Goal: Task Accomplishment & Management: Manage account settings

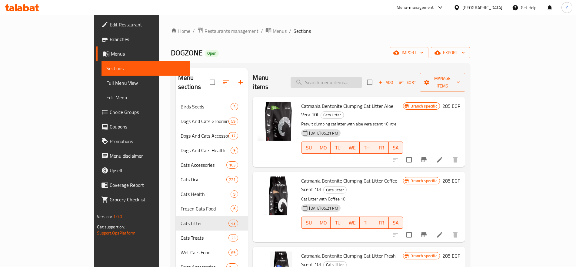
paste input "8682162004069"
type input "8682162004069"
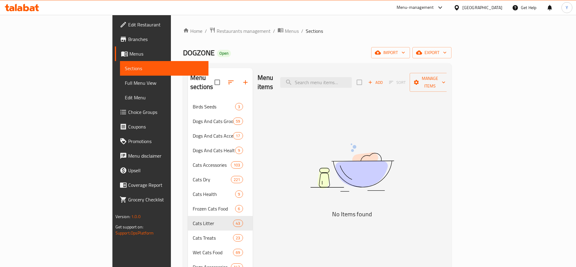
type input "Catmania Bentonite Clumping Cat"
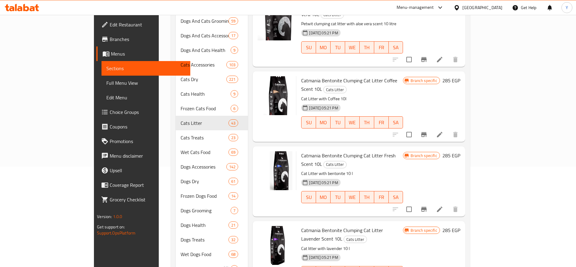
scroll to position [119, 0]
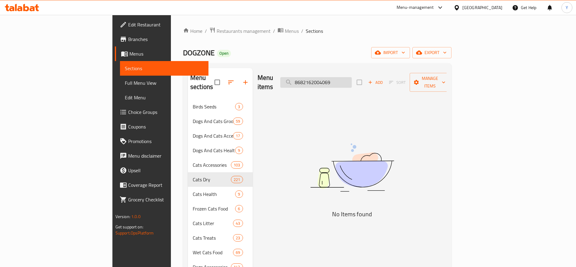
click at [352, 78] on input "8682162004069" at bounding box center [316, 82] width 72 height 11
paste input "Catmania Bentonite Clumping Cat Litter Lavender Scent 10L"
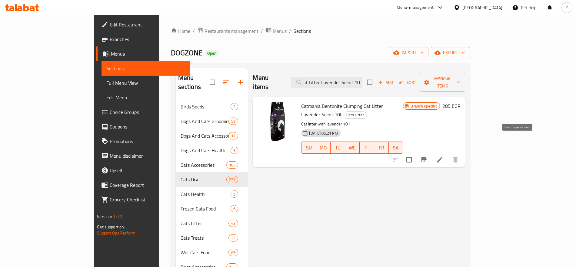
type input "Catmania Bentonite Clumping Cat Litter Lavender Scent 10L"
click at [428, 156] on icon "Branch-specific-item" at bounding box center [424, 159] width 7 height 7
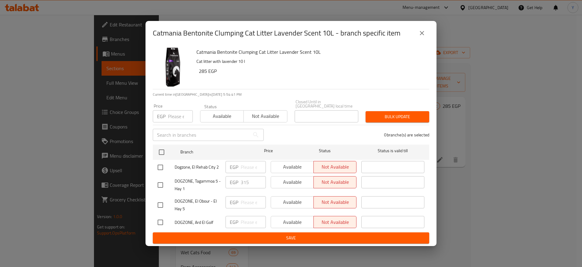
click at [176, 114] on input "number" at bounding box center [180, 116] width 25 height 12
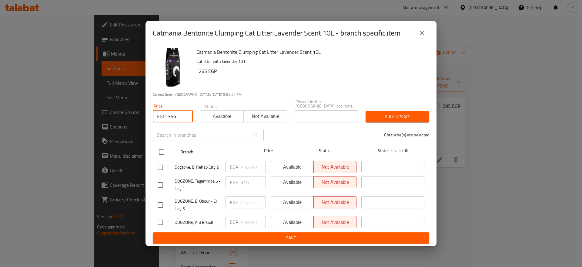
type input "356"
click at [163, 151] on input "checkbox" at bounding box center [161, 152] width 13 height 13
checkbox input "true"
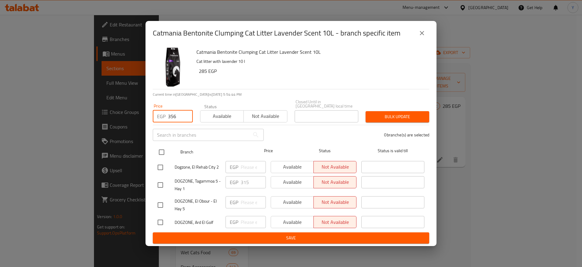
checkbox input "true"
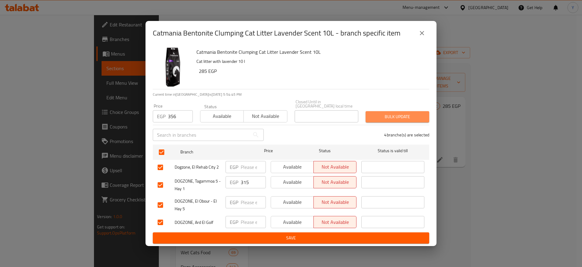
click at [377, 114] on span "Bulk update" at bounding box center [398, 117] width 54 height 8
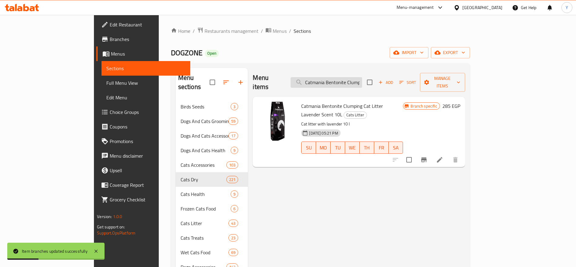
click at [355, 77] on input "Catmania Bentonite Clumping Cat Litter Lavender Scent 10L" at bounding box center [327, 82] width 72 height 11
paste input "8682162004076"
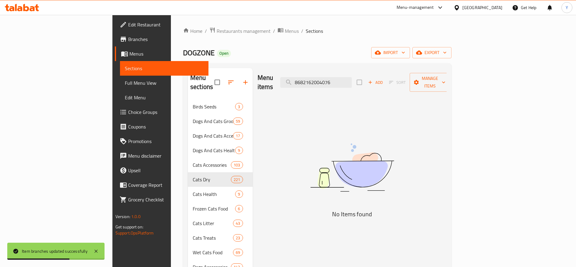
type input "8682162004076"
click at [352, 79] on input "8682162004076" at bounding box center [316, 82] width 72 height 11
paste input "Catmania Bentonite Clumping Cat Litter Marseille Soap Scent 10l"
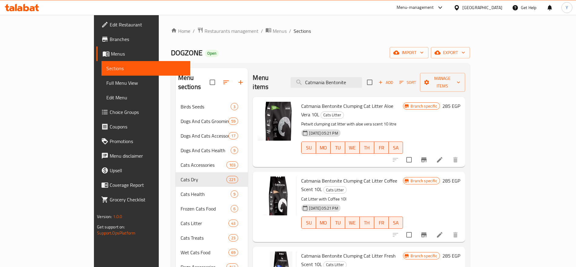
drag, startPoint x: 377, startPoint y: 75, endPoint x: 314, endPoint y: 84, distance: 63.7
click at [314, 84] on div "Menu items Catmania Bentonite Add Sort Manage items" at bounding box center [359, 82] width 212 height 29
paste input "8682162004120"
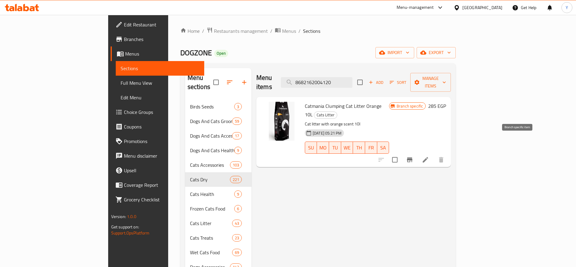
type input "8682162004120"
click at [413, 157] on icon "Branch-specific-item" at bounding box center [409, 159] width 5 height 5
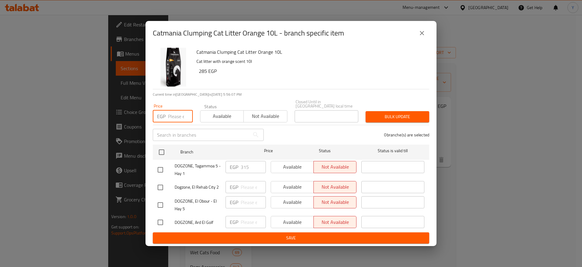
click at [173, 116] on input "number" at bounding box center [180, 116] width 25 height 12
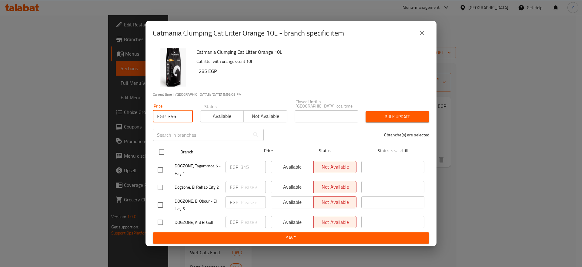
type input "356"
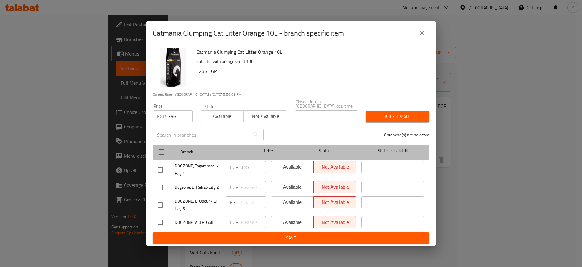
click at [169, 149] on div at bounding box center [166, 152] width 23 height 18
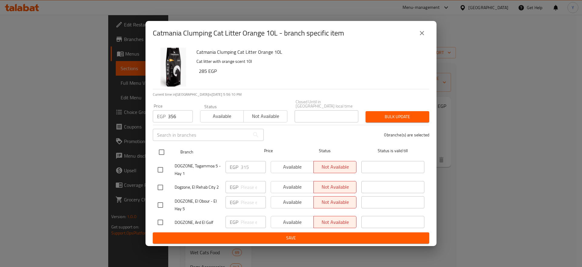
click at [160, 152] on input "checkbox" at bounding box center [161, 152] width 13 height 13
checkbox input "true"
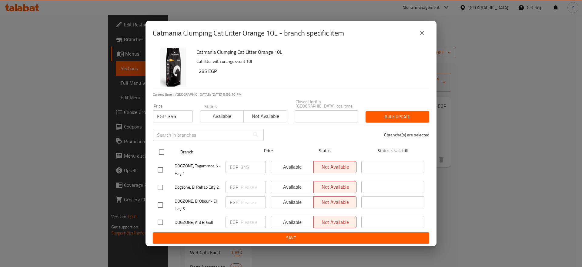
checkbox input "true"
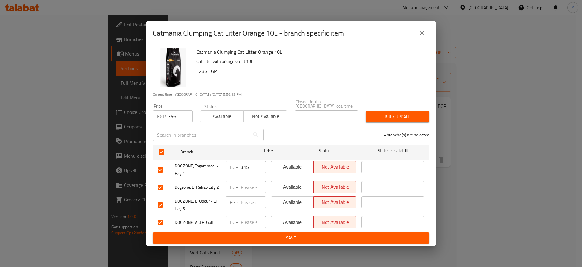
click at [373, 108] on div "Bulk update" at bounding box center [397, 116] width 71 height 18
click at [372, 111] on button "Bulk update" at bounding box center [398, 116] width 64 height 11
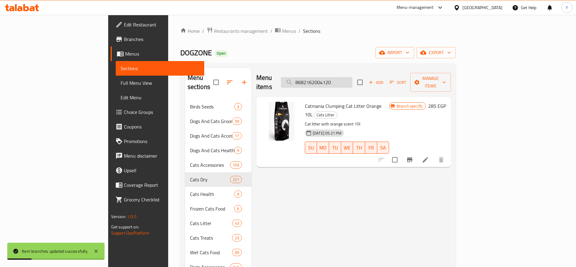
click at [353, 79] on input "8682162004120" at bounding box center [317, 82] width 72 height 11
paste input "13"
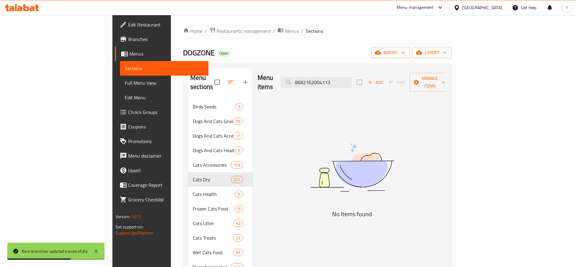
type input "8682162004113"
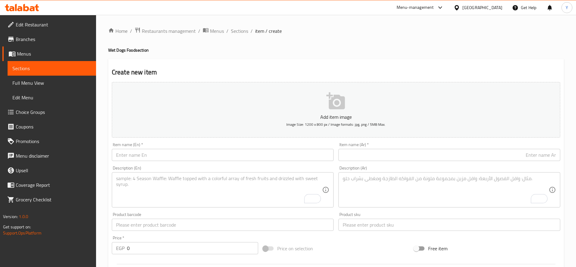
scroll to position [61, 0]
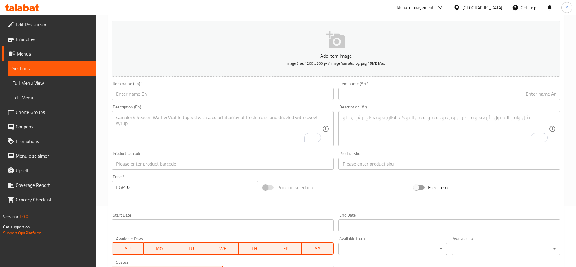
click at [242, 92] on input "text" at bounding box center [223, 94] width 222 height 12
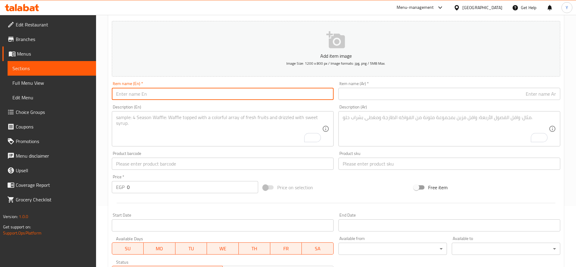
paste input "Catmania Bentonite Clumping Cat Litter Marseille Soap Scent 10l"
type input "Catmania Bentonite Clumping Cat Litter Marseille Soap Scent 10l"
click at [356, 88] on input "text" at bounding box center [450, 94] width 222 height 12
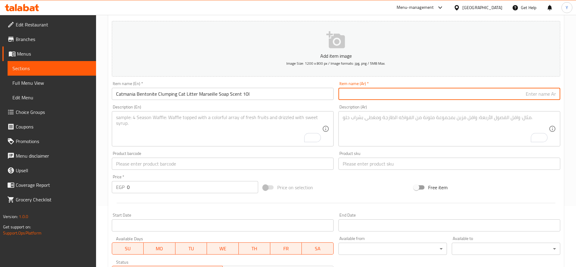
paste input "رمل قطط كاتمانيا بنتونيت متكتّل برائحة صابون مارسيليا، 10 لتر"
type input "رمل قطط كاتمانيا بنتونيت متكتّل برائحة صابون مارسيليا، 10 لتر"
click at [374, 160] on input "text" at bounding box center [450, 163] width 222 height 12
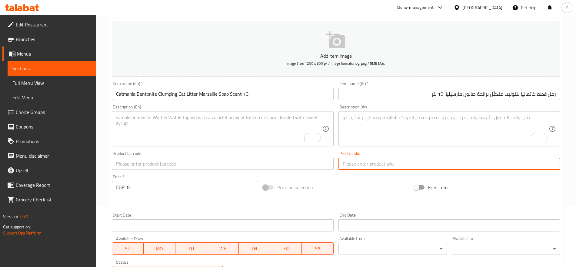
paste input "2916"
type input "2916"
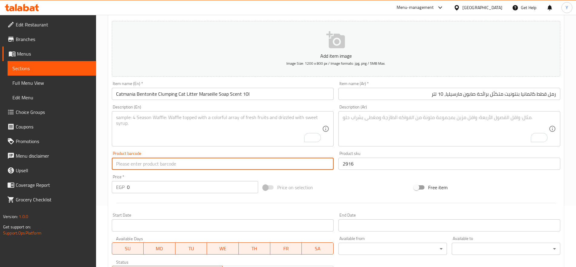
click at [285, 162] on input "text" at bounding box center [223, 163] width 222 height 12
paste input "8682162004076"
type input "8682162004076"
drag, startPoint x: 176, startPoint y: 181, endPoint x: 177, endPoint y: 186, distance: 5.7
click at [177, 186] on input "0" at bounding box center [192, 187] width 131 height 12
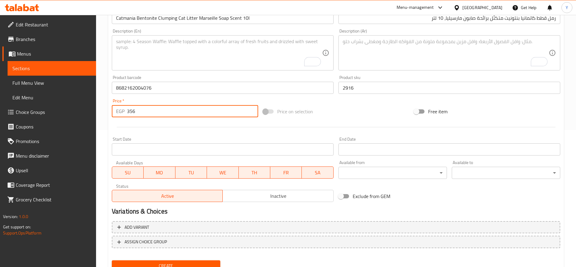
scroll to position [162, 0]
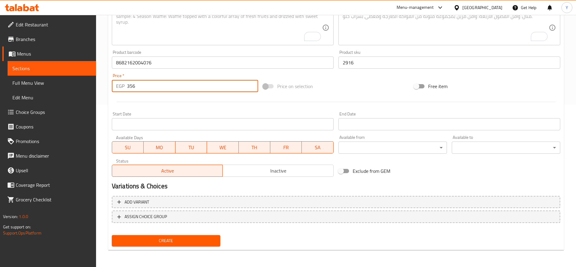
type input "356"
click at [207, 245] on button "Create" at bounding box center [166, 240] width 109 height 11
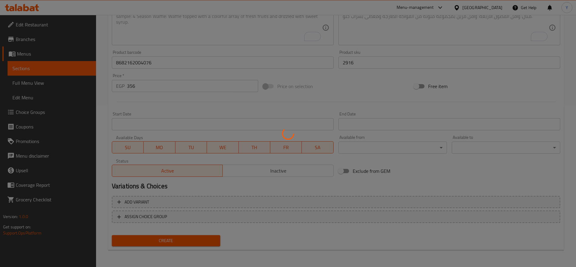
type input "0"
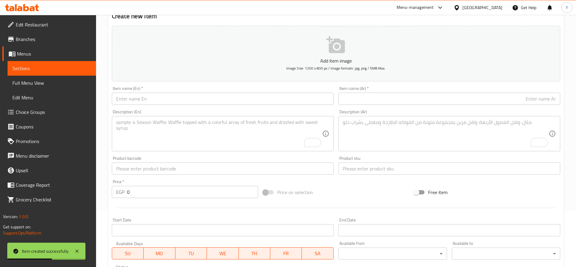
scroll to position [35, 0]
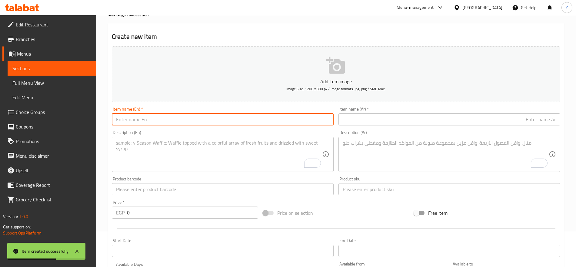
click at [268, 119] on input "text" at bounding box center [223, 119] width 222 height 12
paste input "Catmania Bentonite Clumping Cat Litter Vanilla Scent 10l"
type input "Catmania Bentonite Clumping Cat Litter Vanilla Scent 10l"
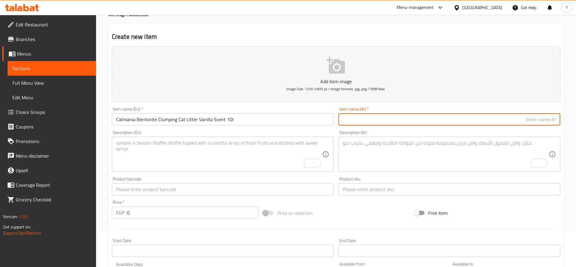
click at [418, 119] on input "text" at bounding box center [450, 119] width 222 height 12
paste input "رمل قطط كاتمانيا بنتونيت متكتّل برائحة الفانيليا 10 لتر"
type input "رمل قطط كاتمانيا بنتونيت متكتّل برائحة الفانيليا 10 لتر"
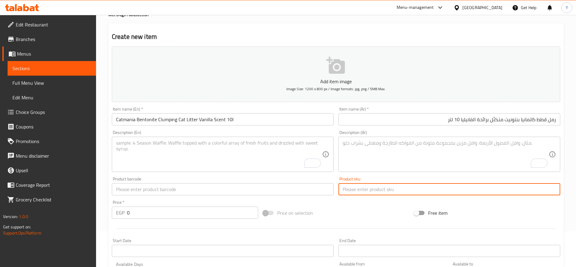
click at [381, 188] on input "text" at bounding box center [450, 189] width 222 height 12
paste input "3448"
type input "3448"
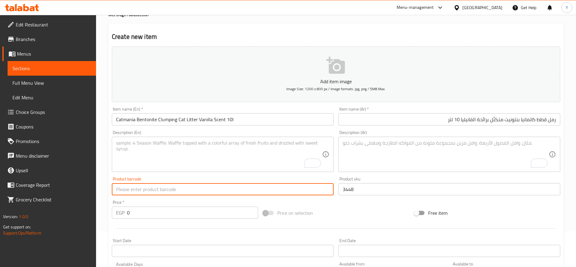
click at [271, 187] on input "text" at bounding box center [223, 189] width 222 height 12
paste input "8682162004113"
type input "8682162004113"
click at [137, 219] on div "Price   * EGP 0 Price *" at bounding box center [184, 208] width 151 height 23
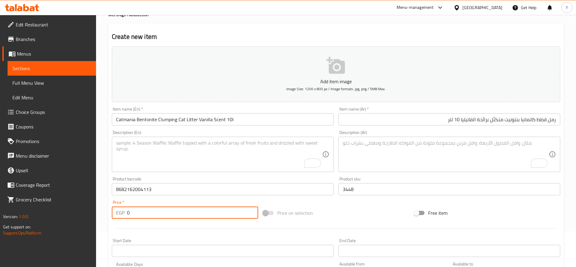
click at [146, 210] on input "0" at bounding box center [192, 212] width 131 height 12
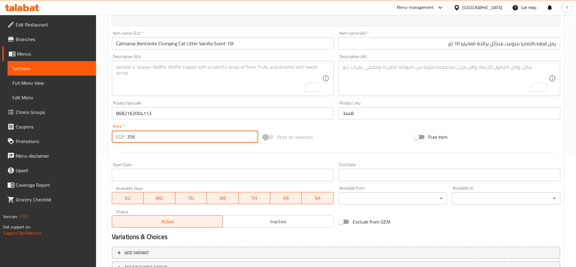
scroll to position [162, 0]
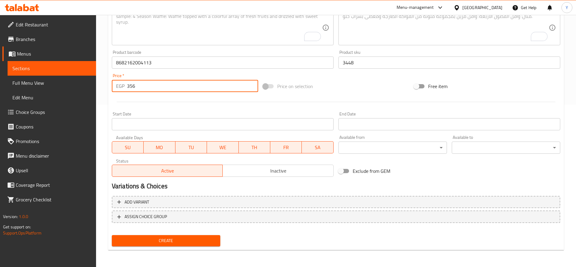
type input "356"
click at [160, 235] on button "Create" at bounding box center [166, 240] width 109 height 11
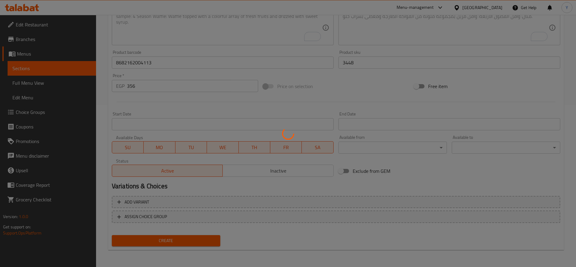
type input "0"
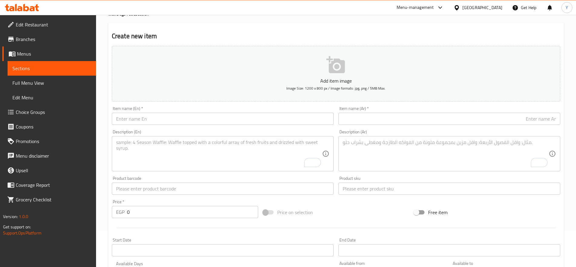
scroll to position [35, 0]
click at [300, 117] on input "text" at bounding box center [223, 119] width 222 height 12
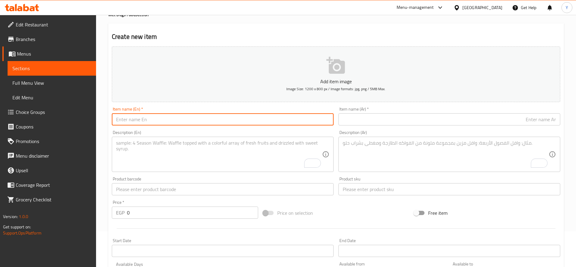
paste input "Club 4 Paws Dry Food premium for puppy chicken 2k"
type input "Club 4 Paws Dry Food premium for puppy chicken 2k"
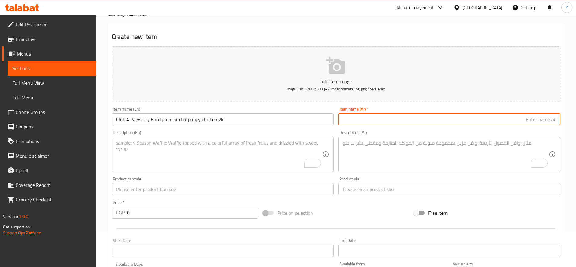
click at [408, 118] on input "text" at bounding box center [450, 119] width 222 height 12
paste input "طعام جاف فاخر من كلوب فور باوز للجراء والدجاج 2 كيلو"
type input "طعام جاف فاخر من كلوب فور باوز للجراء والدجاج 2 كيلو"
click at [372, 191] on input "text" at bounding box center [450, 189] width 222 height 12
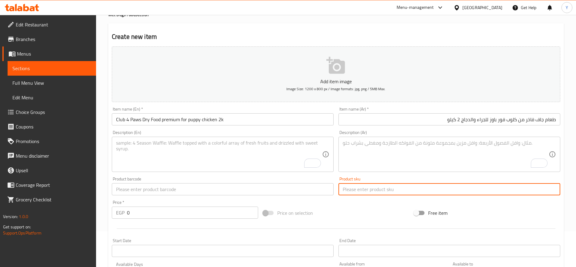
paste input "13715"
type input "13715"
click at [287, 193] on input "text" at bounding box center [223, 189] width 222 height 12
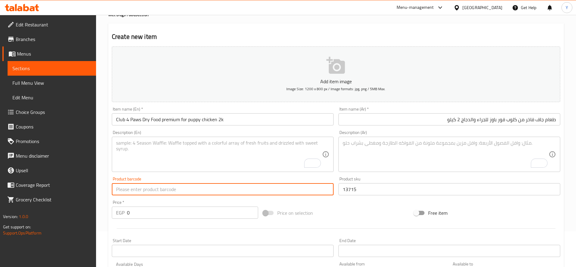
paste input "4820083909450"
type input "4820083909450"
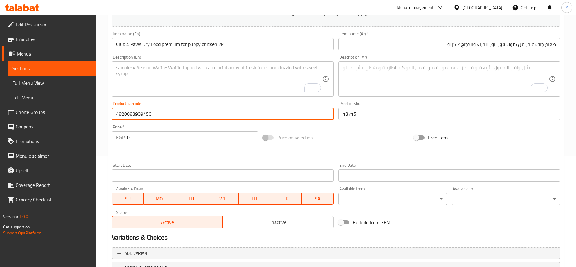
scroll to position [111, 0]
click at [189, 139] on input "0" at bounding box center [192, 136] width 131 height 12
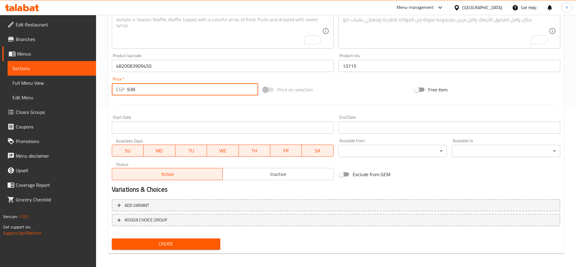
scroll to position [162, 0]
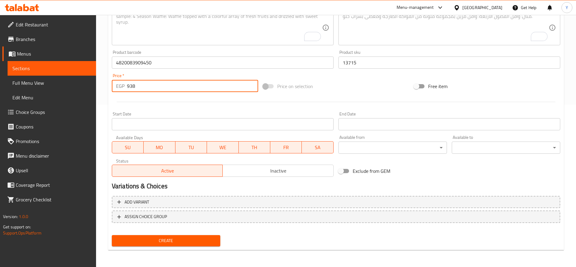
type input "938"
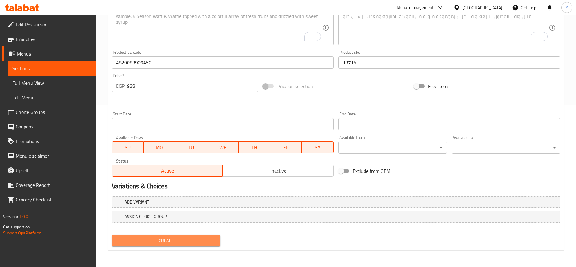
click at [206, 241] on span "Create" at bounding box center [166, 241] width 99 height 8
click at [215, 241] on span "Create" at bounding box center [166, 241] width 99 height 8
click at [214, 237] on span "Create" at bounding box center [166, 241] width 99 height 8
click at [191, 241] on span "Create" at bounding box center [166, 241] width 99 height 8
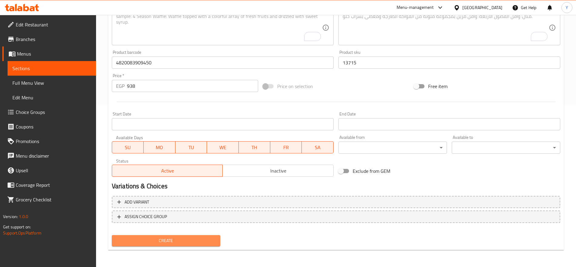
click at [191, 241] on span "Create" at bounding box center [166, 241] width 99 height 8
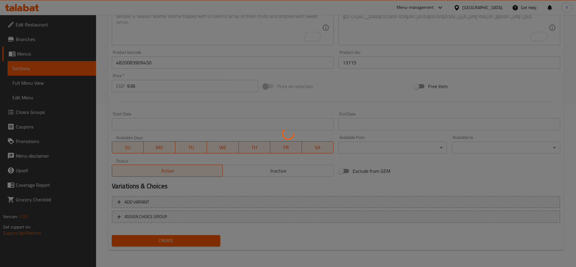
type input "0"
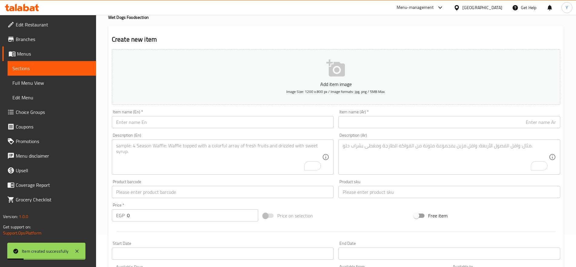
scroll to position [0, 0]
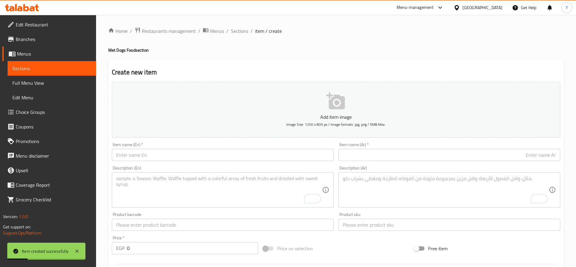
click at [206, 157] on input "text" at bounding box center [223, 155] width 222 height 12
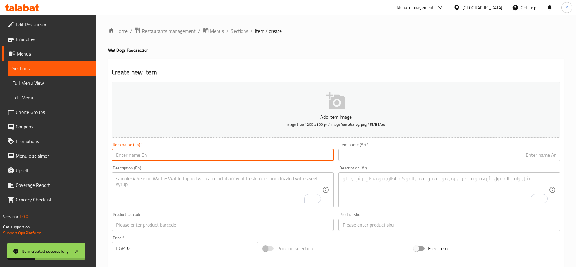
paste input "Club 4 Paws Dry Food with Chicken for Adult Cats 14k"
type input "Club 4 Paws Dry Food with Chicken for Adult Cats 14k"
click at [377, 149] on input "text" at bounding box center [450, 155] width 222 height 12
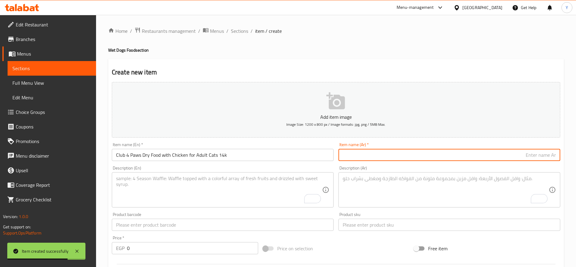
paste input "طعام جاف من كلوب فور باوز مع دجاج للقطط البالغة 14 كيلو"
type input "طعام جاف من كلوب فور باوز مع دجاج للقطط البالغة 14 كيلو"
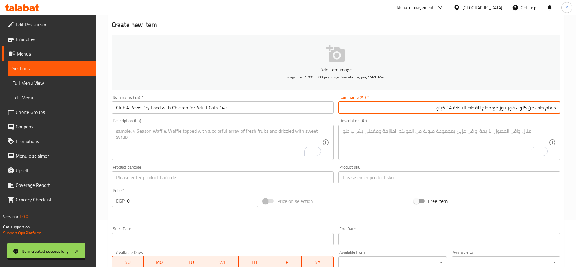
scroll to position [101, 0]
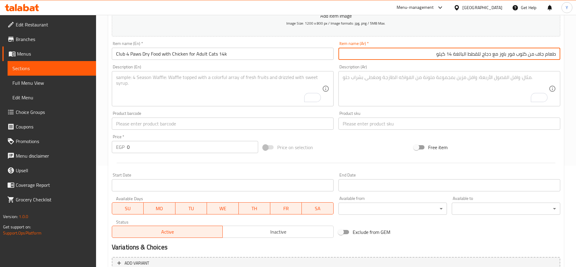
click at [368, 122] on input "text" at bounding box center [450, 123] width 222 height 12
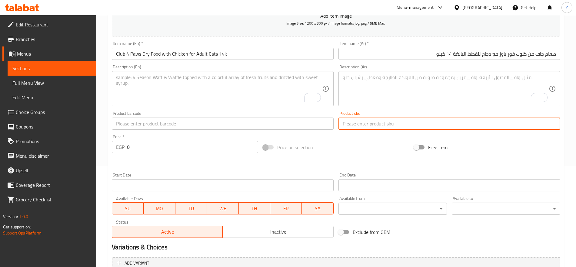
paste input "13928"
type input "13928"
click at [142, 147] on input "0" at bounding box center [192, 147] width 131 height 12
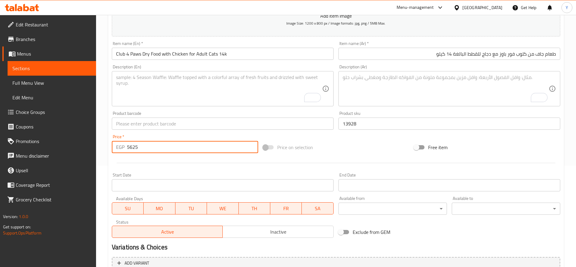
type input "5625"
click at [166, 117] on input "text" at bounding box center [223, 123] width 222 height 12
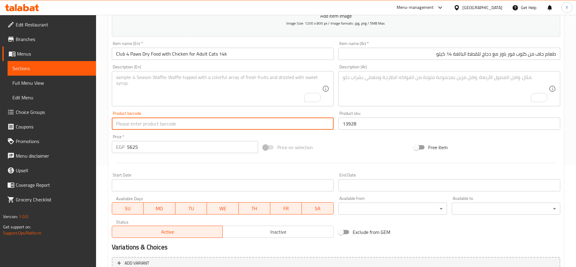
paste input "4820083909146"
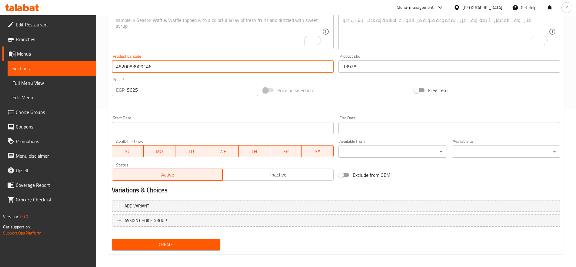
scroll to position [162, 0]
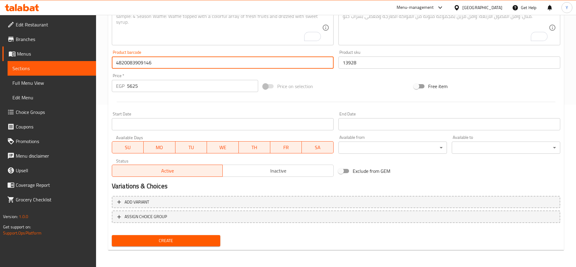
type input "4820083909146"
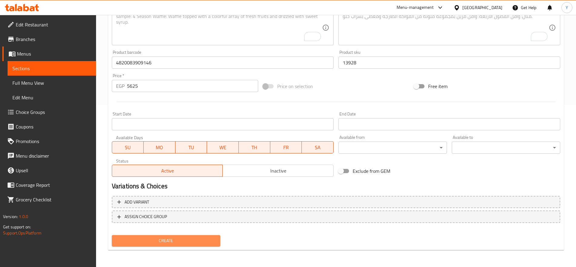
click at [187, 243] on span "Create" at bounding box center [166, 241] width 99 height 8
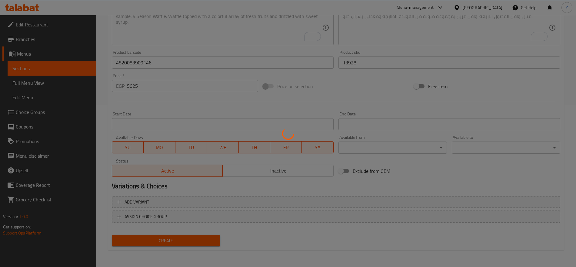
type input "0"
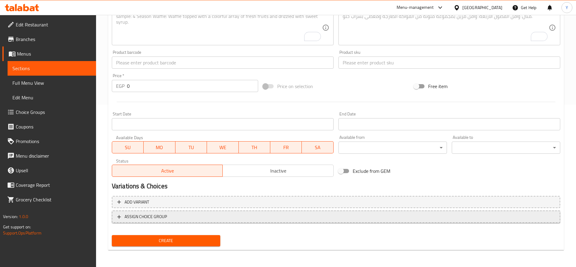
scroll to position [61, 0]
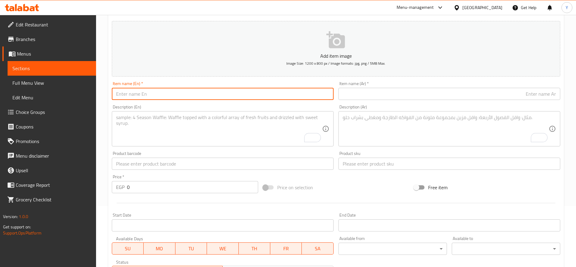
click at [231, 93] on input "text" at bounding box center [223, 94] width 222 height 12
paste input "Club 4 Paws Dry Food with Chicken for Adult Cats 900g"
type input "Club 4 Paws Dry Food with Chicken for Adult Cats 900g"
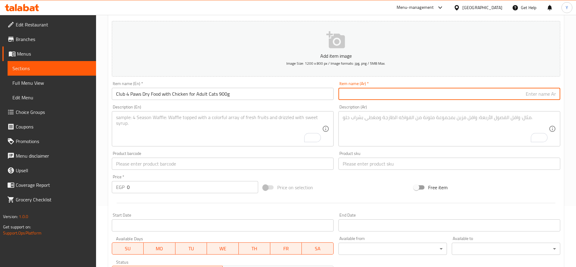
click at [365, 93] on input "text" at bounding box center [450, 94] width 222 height 12
paste input "طعام جاف من كلوب فور باوز مع الدجاج للقطط البالغة 900 جرام"
type input "طعام جاف من كلوب فور باوز مع الدجاج للقطط البالغة 900 جرام"
click at [382, 164] on input "text" at bounding box center [450, 163] width 222 height 12
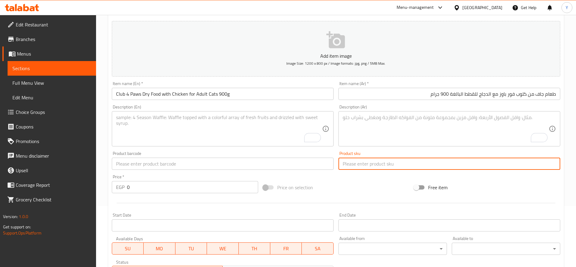
paste input "13710"
type input "13710"
click at [246, 171] on div "Product barcode Product barcode" at bounding box center [222, 160] width 227 height 23
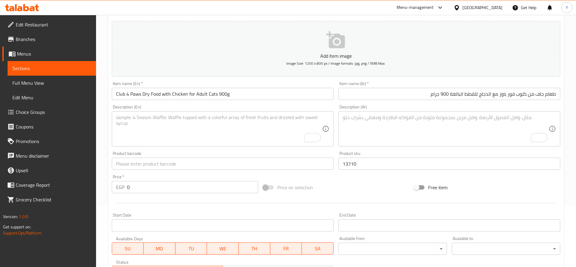
click at [246, 170] on div "Product barcode Product barcode" at bounding box center [222, 160] width 227 height 23
click at [246, 165] on input "text" at bounding box center [223, 163] width 222 height 12
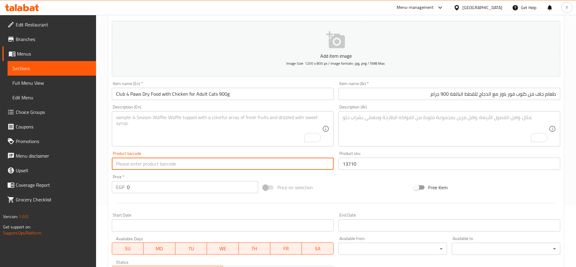
paste input "4820083909139"
type input "4820083909139"
click at [187, 189] on input "0" at bounding box center [192, 187] width 131 height 12
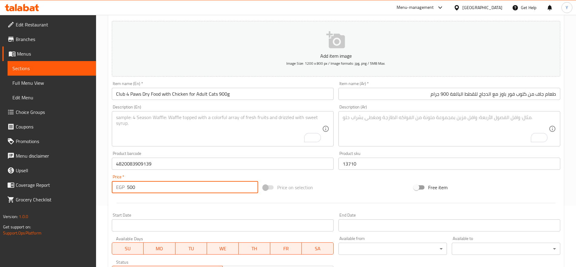
scroll to position [162, 0]
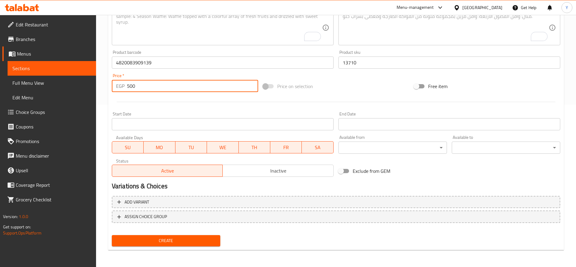
type input "500"
click at [191, 243] on span "Create" at bounding box center [166, 241] width 99 height 8
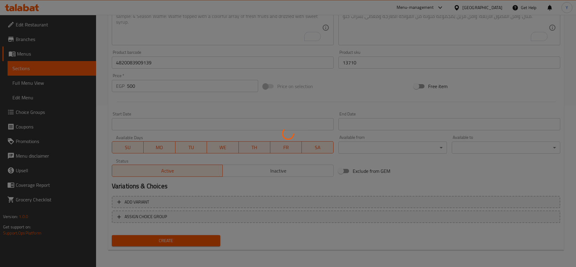
type input "0"
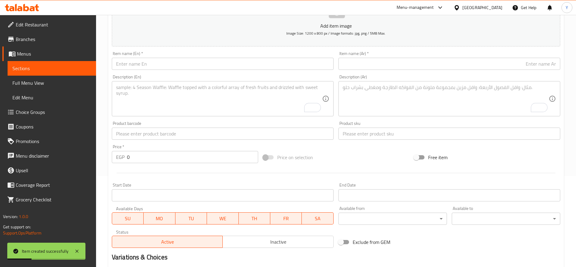
scroll to position [86, 0]
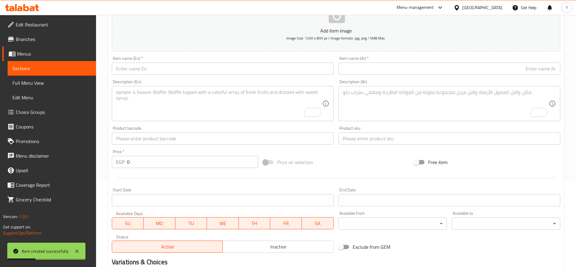
click at [240, 64] on input "text" at bounding box center [223, 68] width 222 height 12
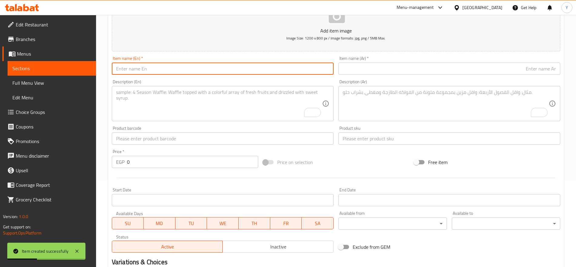
paste input "Club 4 Paws Dry Food with chicken for Sensitive Adult Cats 2k"
type input "Club 4 Paws Dry Food with chicken for Sensitive Adult Cats 2k"
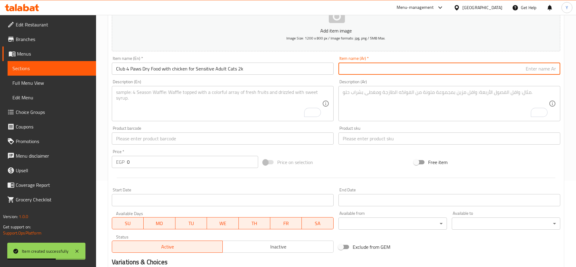
click at [366, 71] on input "text" at bounding box center [450, 68] width 222 height 12
paste input "طعام جاف من كلوب فور باوز مع دجاج للقطط البالغة الحساسة، 2 كيلو"
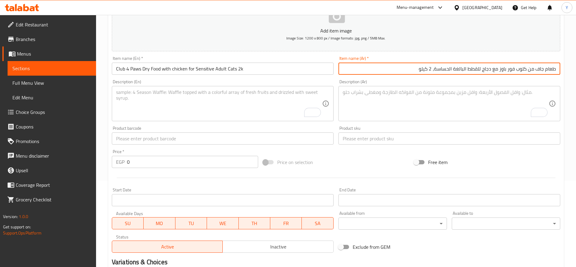
type input "طعام جاف من كلوب فور باوز مع دجاج للقطط البالغة الحساسة، 2 كيلو"
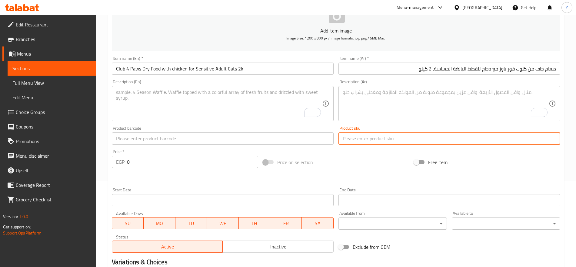
click at [353, 138] on input "text" at bounding box center [450, 138] width 222 height 12
paste input "13714"
type input "13714"
click at [240, 133] on input "text" at bounding box center [223, 138] width 222 height 12
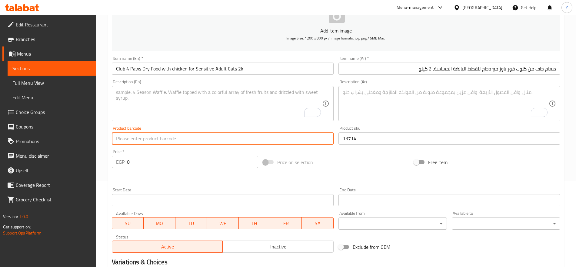
paste input "4820215368773"
type input "4820215368773"
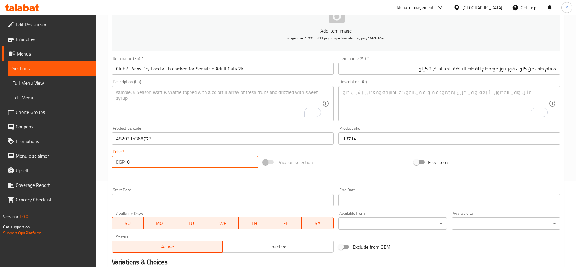
drag, startPoint x: 167, startPoint y: 163, endPoint x: 167, endPoint y: 170, distance: 7.3
click at [167, 170] on div "Add item image Image Size: 1200 x 800 px / Image formats: jpg, png / 5MB Max. I…" at bounding box center [336, 123] width 454 height 261
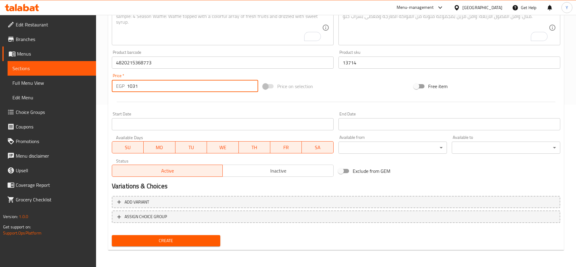
type input "1031"
click at [180, 237] on span "Create" at bounding box center [166, 241] width 99 height 8
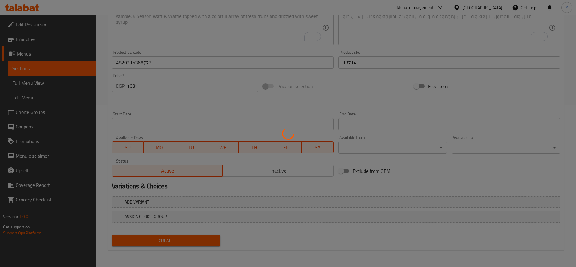
type input "0"
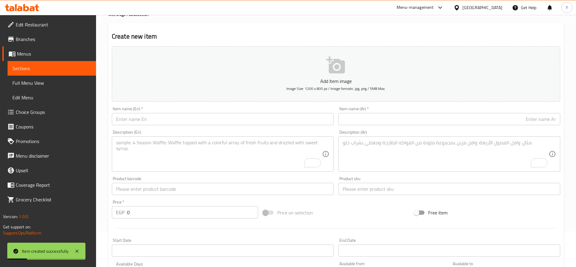
scroll to position [35, 0]
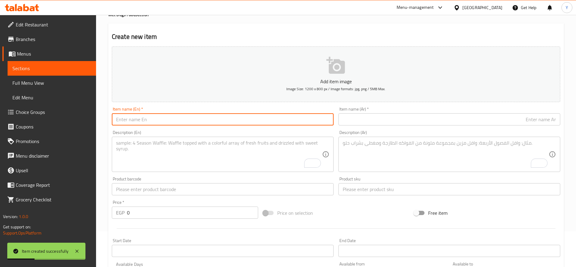
click at [249, 119] on input "text" at bounding box center [223, 119] width 222 height 12
paste input "Club 4 Paws Dry Food with Chicken for Sterilized Adult Cats 300 gm"
type input "Club 4 Paws Dry Food with Chicken for Sterilized Adult Cats 300 gm"
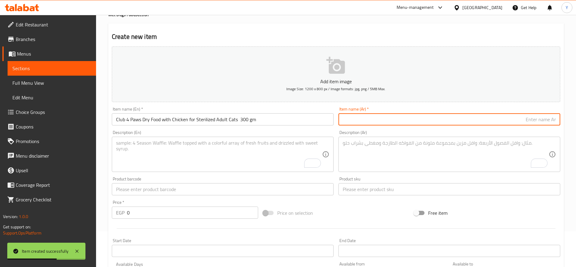
click at [404, 117] on input "text" at bounding box center [450, 119] width 222 height 12
paste input "طعام جاف كلوب فور باوز بالدجاج للقطط البالغة المعقمة 300 جرام"
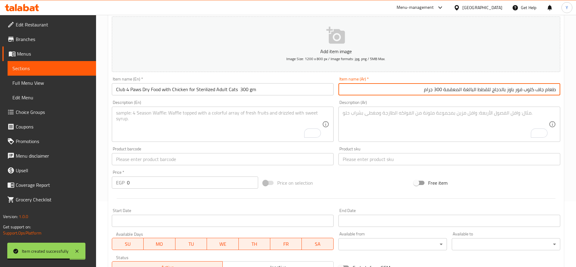
scroll to position [111, 0]
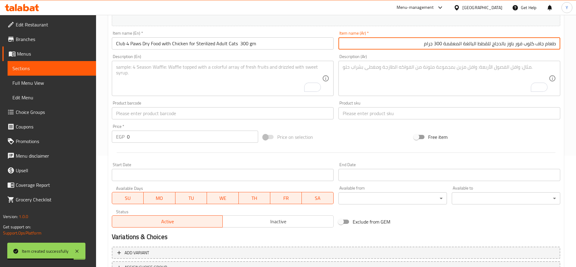
type input "طعام جاف كلوب فور باوز بالدجاج للقطط البالغة المعقمة 300 جرام"
click at [360, 106] on div "Product sku Product sku" at bounding box center [450, 110] width 222 height 18
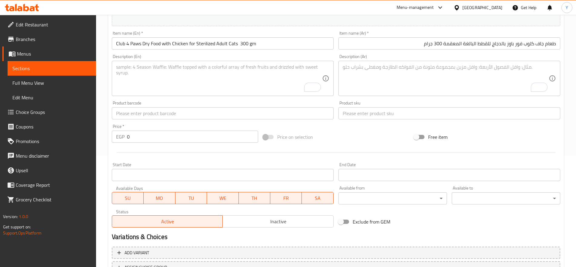
click at [355, 115] on input "text" at bounding box center [450, 113] width 222 height 12
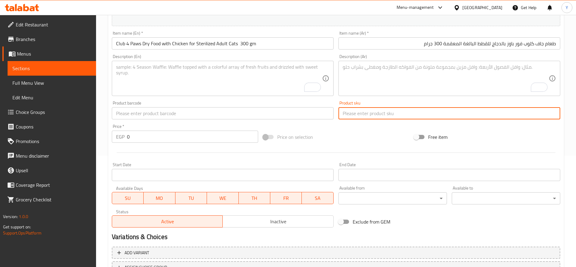
paste input "13707"
type input "13707"
click at [303, 112] on input "text" at bounding box center [223, 113] width 222 height 12
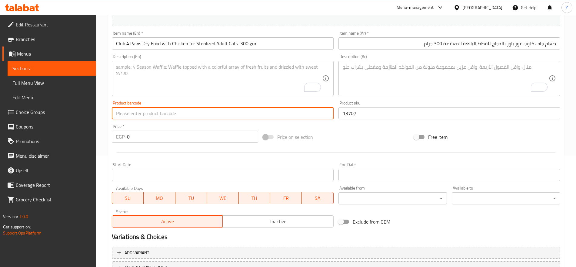
paste input "4820083909252"
type input "4820083909252"
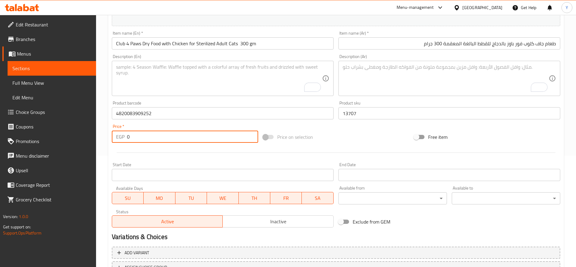
click at [234, 137] on input "0" at bounding box center [192, 136] width 131 height 12
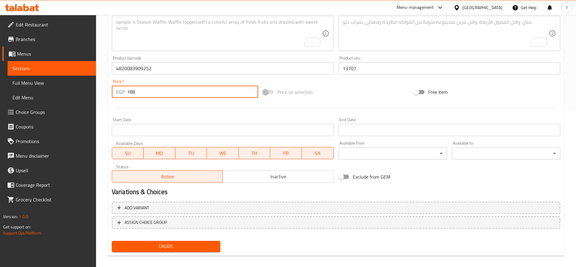
scroll to position [162, 0]
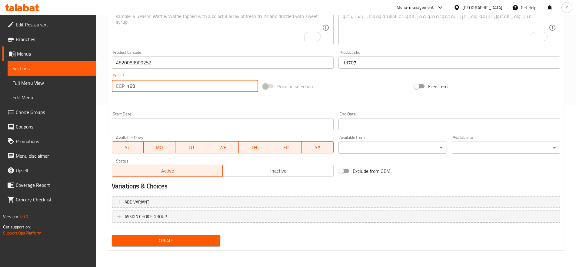
type input "188"
click at [197, 235] on button "Create" at bounding box center [166, 240] width 109 height 11
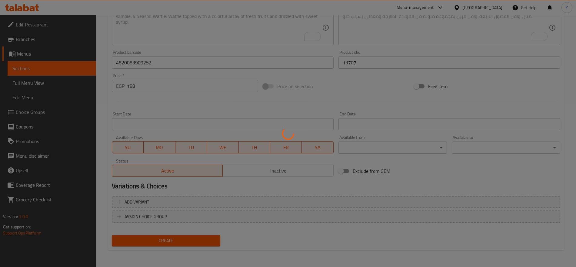
type input "0"
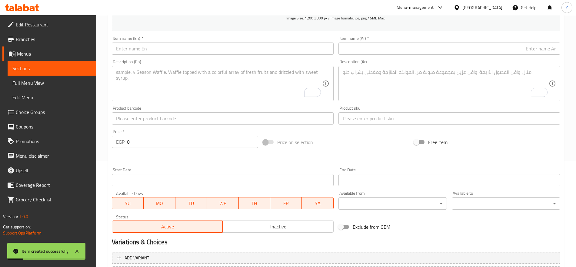
scroll to position [61, 0]
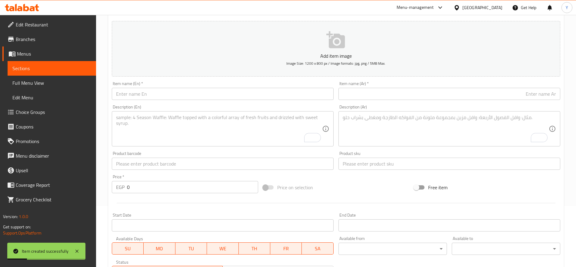
click at [245, 96] on input "text" at bounding box center [223, 94] width 222 height 12
paste input "Club 4 Paws Dry Food with Chicken for Sterilized Adult Cats 2k"
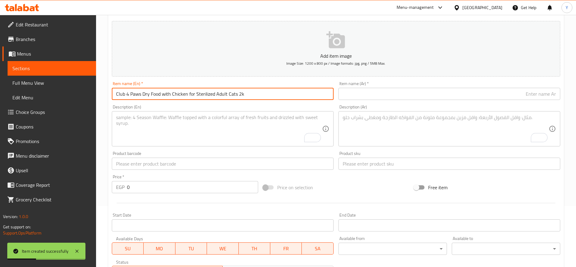
type input "Club 4 Paws Dry Food with Chicken for Sterilized Adult Cats 2k"
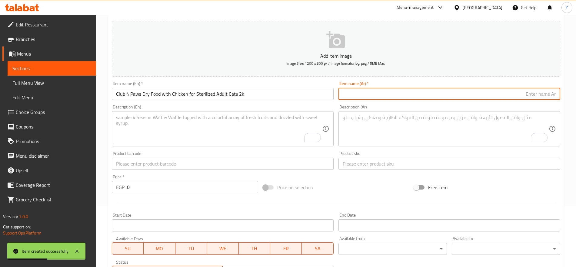
drag, startPoint x: 359, startPoint y: 91, endPoint x: 359, endPoint y: 95, distance: 4.2
click at [359, 95] on input "text" at bounding box center [450, 94] width 222 height 12
paste input "طعام جاف من كلوب فور باوز مع دجاج للقطط البالغة المعقمة ٢ كيلو"
type input "طعام جاف من كلوب فور باوز مع دجاج للقطط البالغة المعقمة ٢ كيلو"
click at [370, 158] on input "text" at bounding box center [450, 163] width 222 height 12
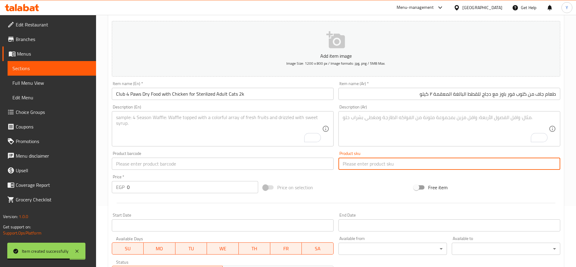
paste input "13711"
type input "13711"
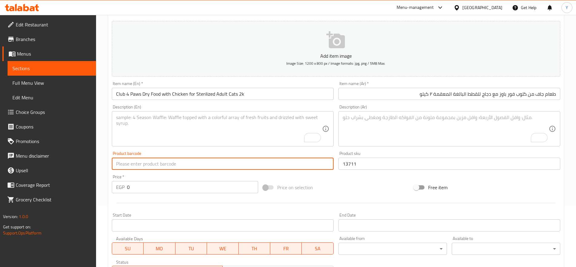
click at [273, 161] on input "text" at bounding box center [223, 163] width 222 height 12
paste input "4820083909276"
type input "4820083909276"
click at [201, 188] on input "0" at bounding box center [192, 187] width 131 height 12
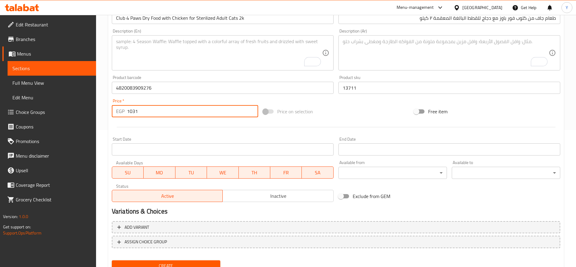
scroll to position [162, 0]
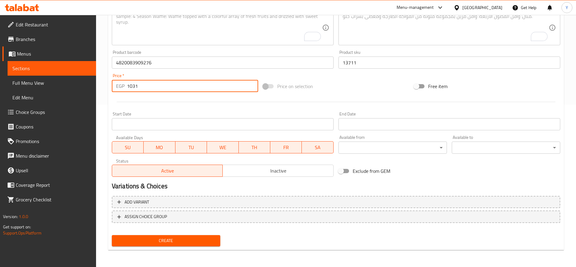
type input "1031"
click at [203, 239] on span "Create" at bounding box center [166, 241] width 99 height 8
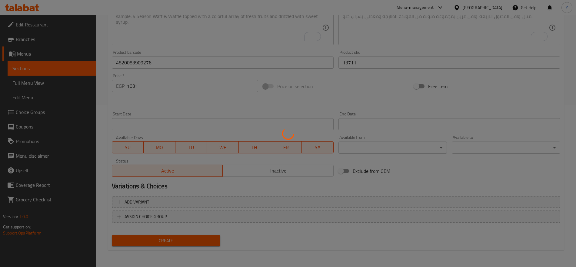
type input "0"
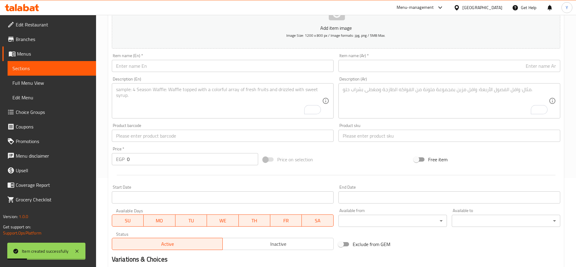
scroll to position [86, 0]
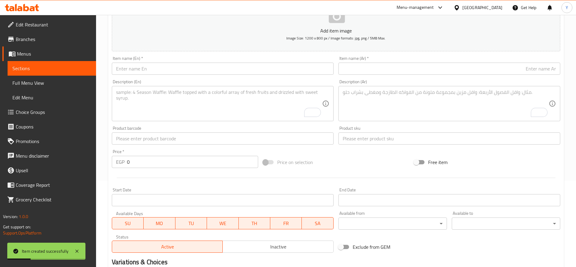
click at [247, 62] on input "text" at bounding box center [223, 68] width 222 height 12
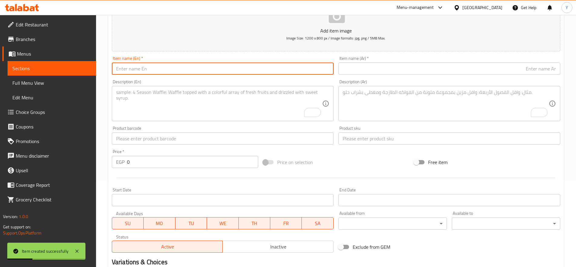
paste input "Club 4 Paws Dry Food with salmon for Adult Cats 300 gm"
type input "Club 4 Paws Dry Food with salmon for Adult Cats 300 gm"
click at [365, 66] on input "text" at bounding box center [450, 68] width 222 height 12
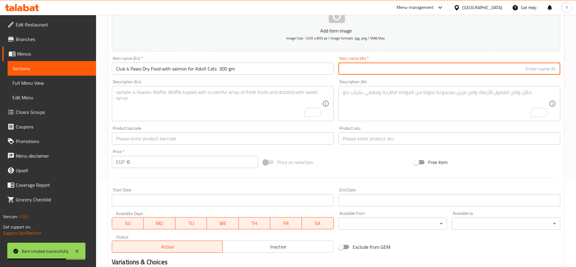
paste input "طعام جاف من كلوب فور باوز مع سمك السلمون للقطط البالغة 300 جرام"
type input "طعام جاف من كلوب فور باوز مع سمك السلمون للقطط البالغة 300 جرام"
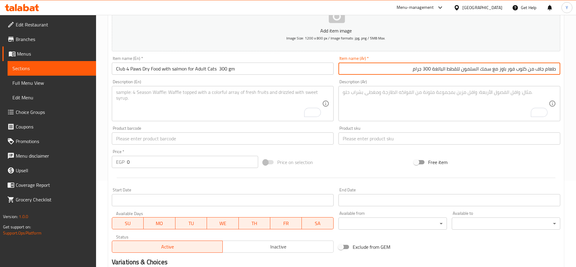
click at [355, 150] on div "Add item image Image Size: 1200 x 800 px / Image formats: jpg, png / 5MB Max. I…" at bounding box center [336, 123] width 454 height 261
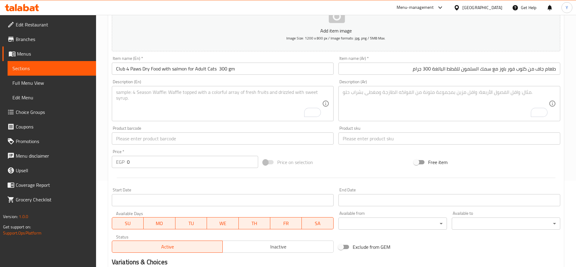
click at [357, 145] on div "Product sku Product sku" at bounding box center [449, 134] width 227 height 23
click at [357, 133] on input "text" at bounding box center [450, 138] width 222 height 12
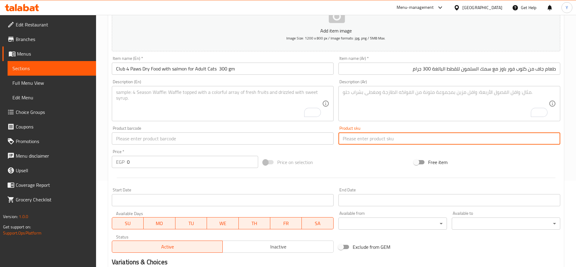
paste input "13705"
type input "13705"
click at [278, 142] on input "text" at bounding box center [223, 138] width 222 height 12
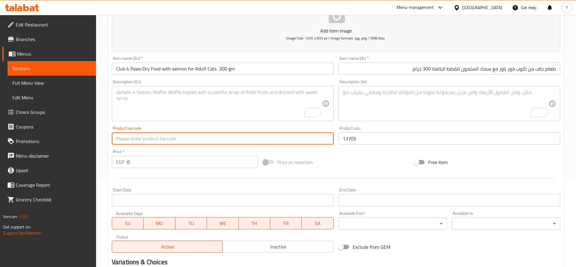
paste input "4820083909221"
type input "4820083909221"
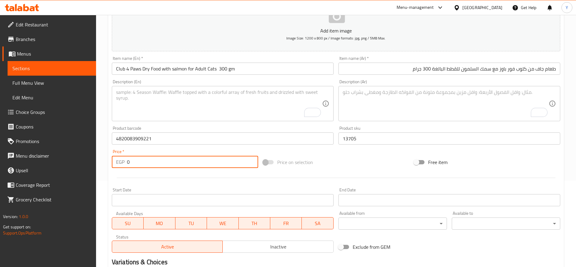
click at [135, 160] on input "0" at bounding box center [192, 162] width 131 height 12
type input "188"
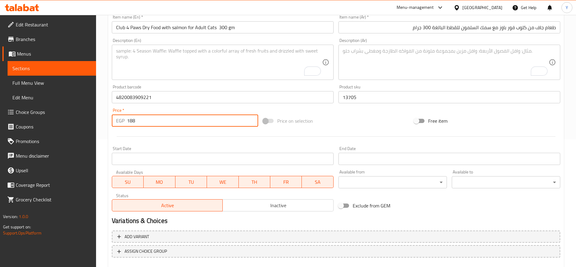
scroll to position [162, 0]
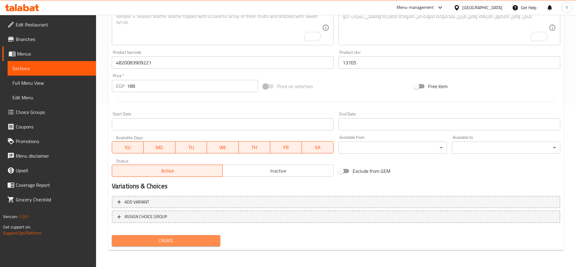
click at [190, 236] on button "Create" at bounding box center [166, 240] width 109 height 11
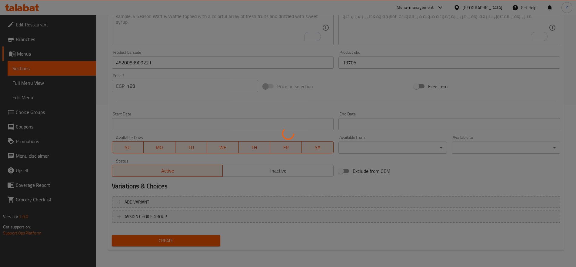
type input "0"
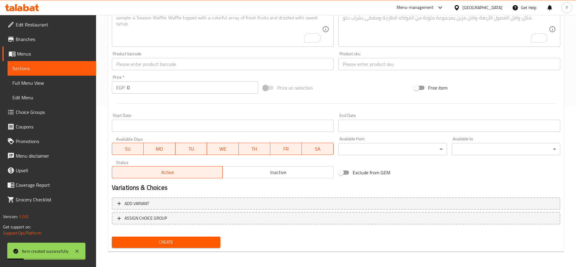
scroll to position [86, 0]
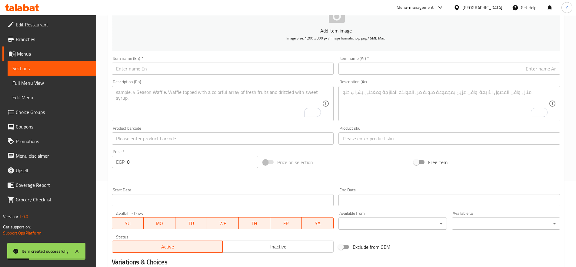
click at [256, 71] on input "text" at bounding box center [223, 68] width 222 height 12
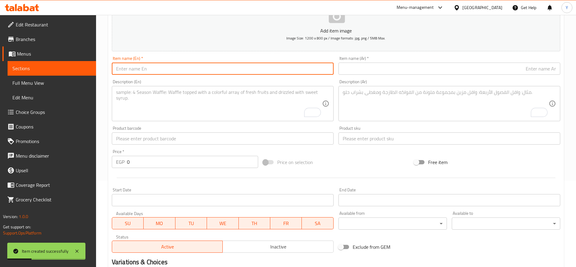
paste input "Club 4 Paws Dry Food with salmon for Adult Cats 14k"
type input "Club 4 Paws Dry Food with salmon for Adult Cats 14k"
click at [367, 72] on input "text" at bounding box center [450, 68] width 222 height 12
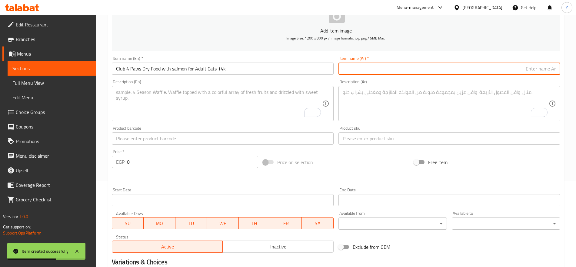
paste input "طعام جاف من كلوب فور باوز مع سمك السلمون للقطط البالغة 14 كيلو"
type input "طعام جاف من كلوب فور باوز مع سمك السلمون للقطط البالغة 14 كيلو"
click at [362, 130] on div "Product sku Product sku" at bounding box center [450, 135] width 222 height 18
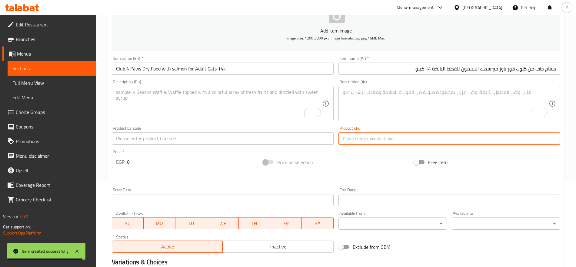
click at [361, 137] on input "text" at bounding box center [450, 138] width 222 height 12
paste input "13929"
type input "13929"
click at [300, 135] on input "text" at bounding box center [223, 138] width 222 height 12
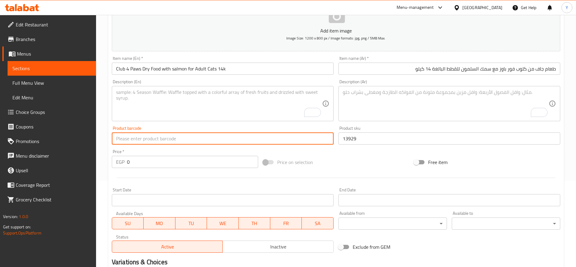
paste input "4820083909238"
type input "4820083909238"
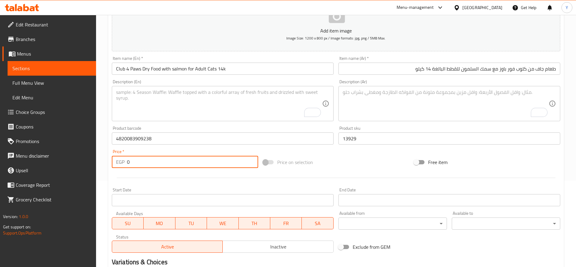
click at [213, 160] on input "0" at bounding box center [192, 162] width 131 height 12
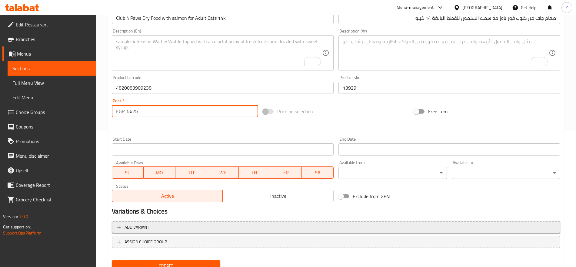
scroll to position [162, 0]
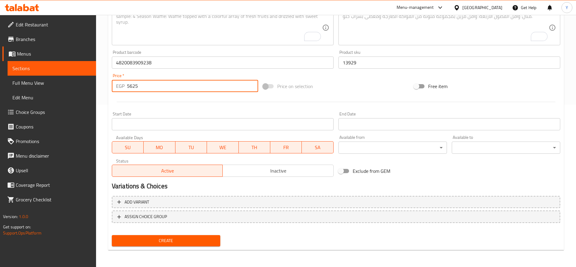
type input "5625"
click at [206, 240] on span "Create" at bounding box center [166, 241] width 99 height 8
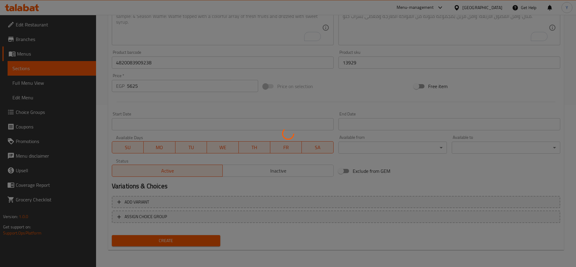
type input "0"
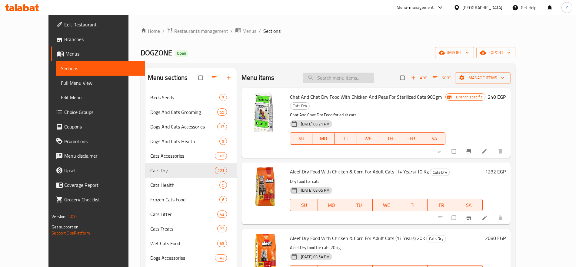
click at [358, 77] on input "search" at bounding box center [339, 77] width 72 height 11
paste input "8682162004113"
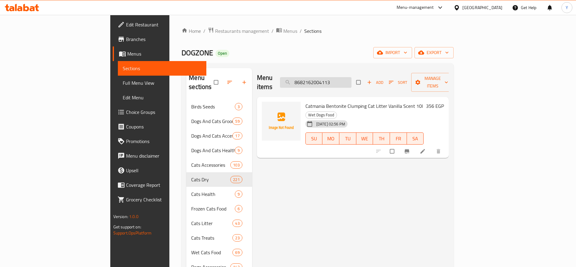
click at [352, 79] on input "8682162004113" at bounding box center [316, 82] width 72 height 11
paste input "48200839093"
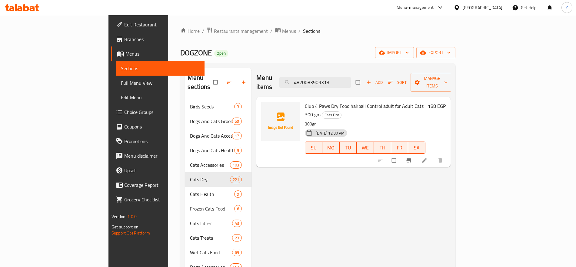
type input "4820083909313"
click at [412, 157] on icon "Branch-specific-item" at bounding box center [409, 160] width 6 height 6
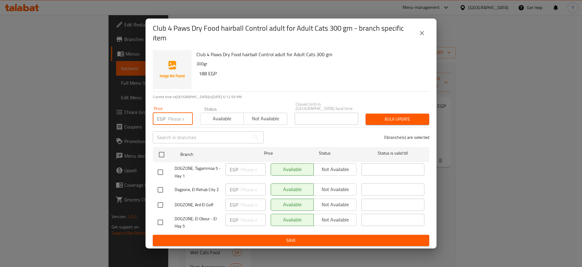
click at [169, 116] on input "number" at bounding box center [180, 118] width 25 height 12
type input "188"
click at [159, 153] on input "checkbox" at bounding box center [161, 154] width 13 height 13
checkbox input "true"
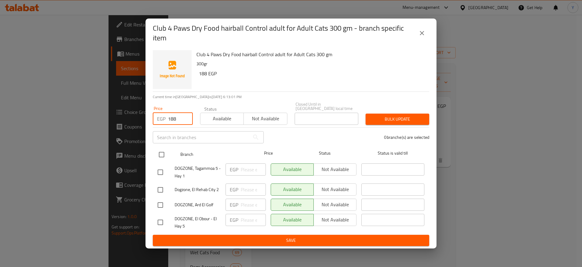
checkbox input "true"
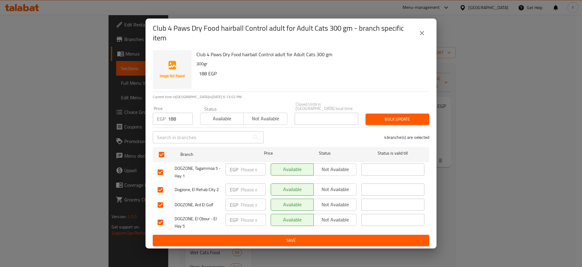
click at [384, 118] on span "Bulk update" at bounding box center [398, 119] width 54 height 8
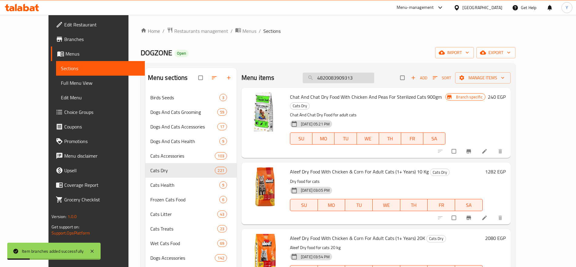
click at [345, 78] on input "4820083909313" at bounding box center [339, 77] width 72 height 11
paste input "450"
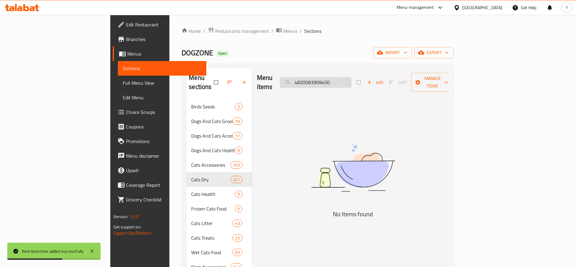
click at [340, 80] on input "4820083909450" at bounding box center [316, 82] width 72 height 11
paste input "Club 4 Paws Dry Food premium for puppy chicken 2k"
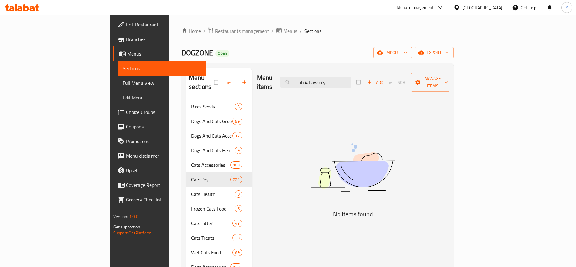
type input "Club 4 Paw dry"
click at [352, 77] on input "Club 4 Paw dry" at bounding box center [316, 82] width 72 height 11
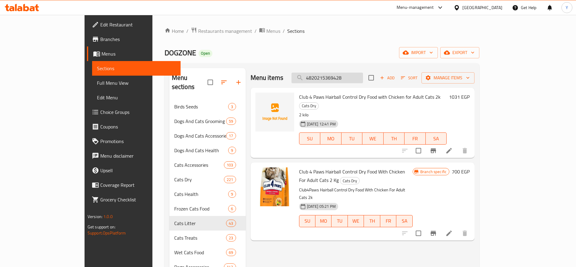
click at [363, 76] on input "4820215369428" at bounding box center [328, 77] width 72 height 11
paste input "083909344"
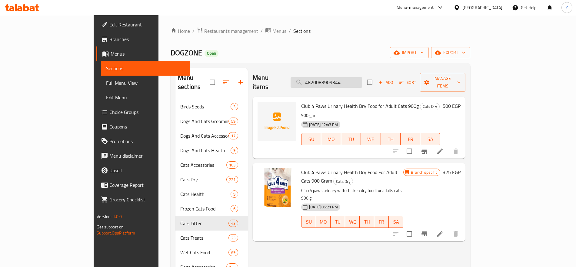
click at [358, 80] on input "4820083909344" at bounding box center [327, 82] width 72 height 11
paste input "215369411"
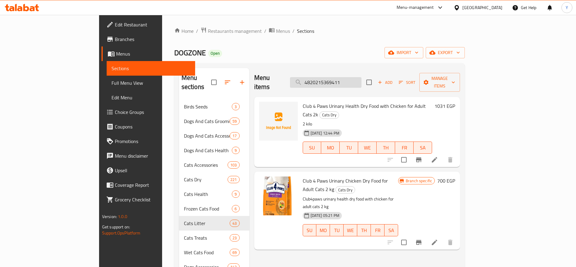
click at [362, 82] on input "4820215369411" at bounding box center [326, 82] width 72 height 11
paste input "4409"
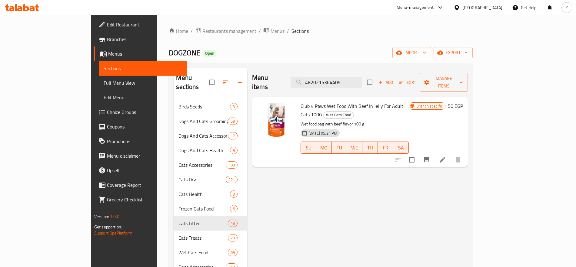
type input "4820215364409"
click at [431, 156] on icon "Branch-specific-item" at bounding box center [426, 159] width 7 height 7
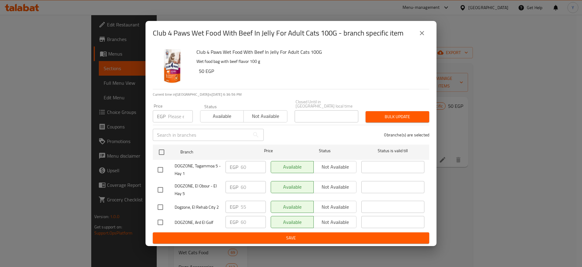
click at [169, 113] on input "number" at bounding box center [180, 116] width 25 height 12
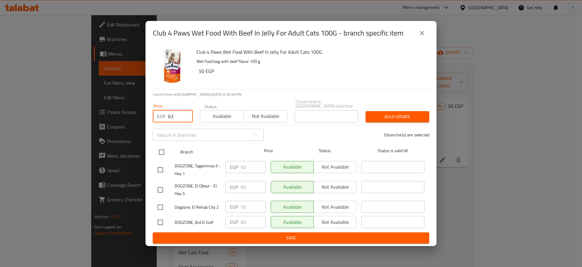
type input "63"
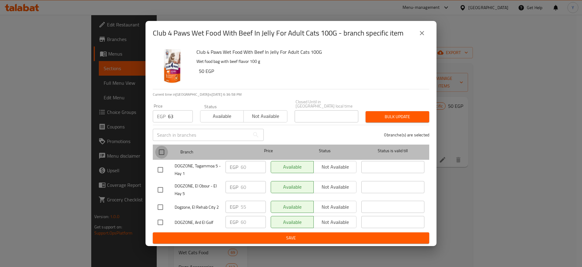
click at [160, 150] on input "checkbox" at bounding box center [161, 152] width 13 height 13
checkbox input "true"
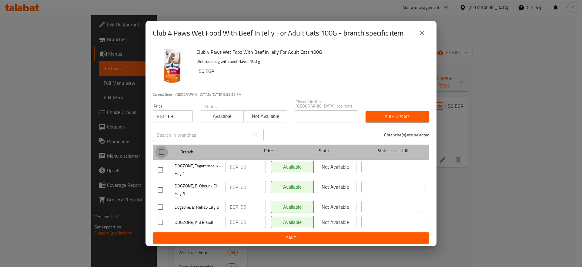
checkbox input "true"
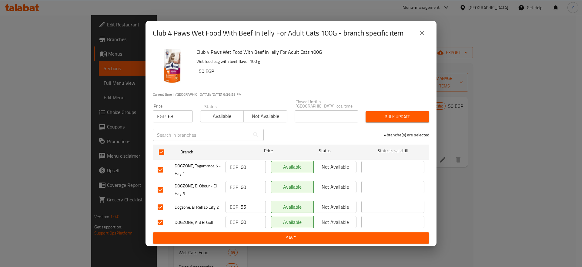
click at [373, 113] on span "Bulk update" at bounding box center [398, 117] width 54 height 8
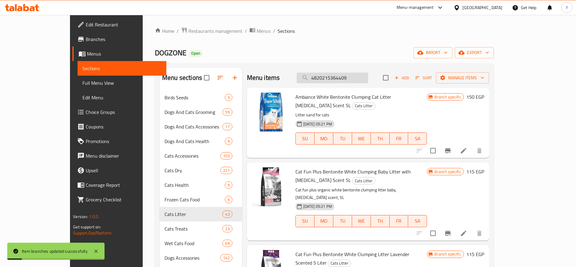
click at [368, 81] on input "4820215364409" at bounding box center [333, 77] width 72 height 11
paste input "083908910"
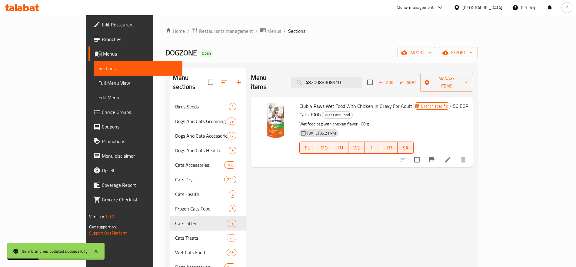
type input "4820083908910"
click at [436, 156] on icon "Branch-specific-item" at bounding box center [431, 159] width 7 height 7
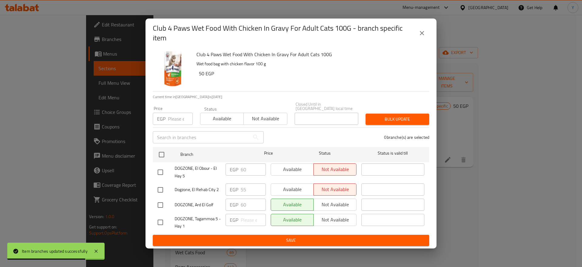
click at [176, 116] on input "number" at bounding box center [180, 118] width 25 height 12
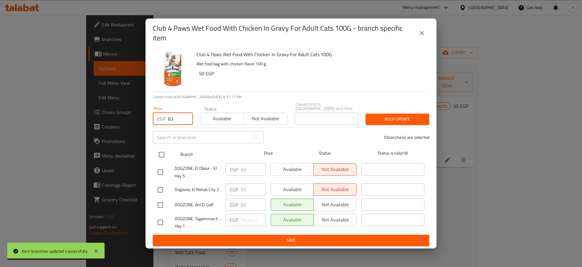
type input "63"
click at [164, 154] on input "checkbox" at bounding box center [161, 154] width 13 height 13
checkbox input "true"
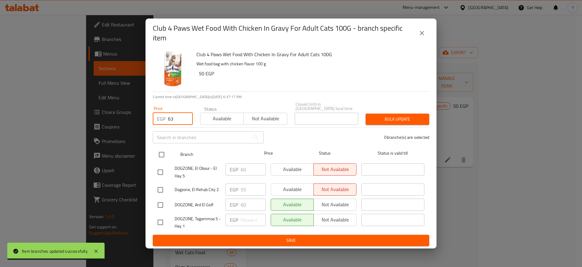
checkbox input "true"
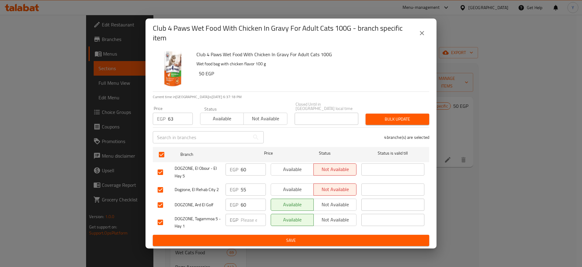
click at [406, 116] on span "Bulk update" at bounding box center [398, 119] width 54 height 8
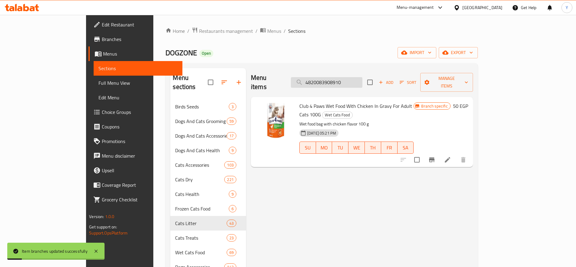
click at [352, 79] on input "4820083908910" at bounding box center [327, 82] width 72 height 11
paste input "27"
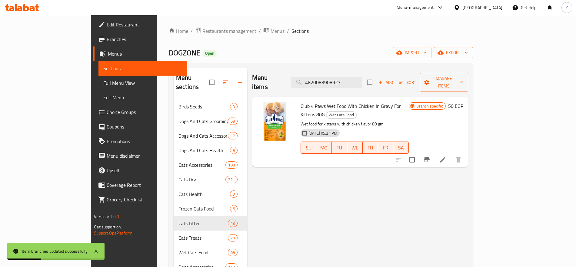
type input "4820083908927"
click at [430, 157] on icon "Branch-specific-item" at bounding box center [427, 159] width 5 height 5
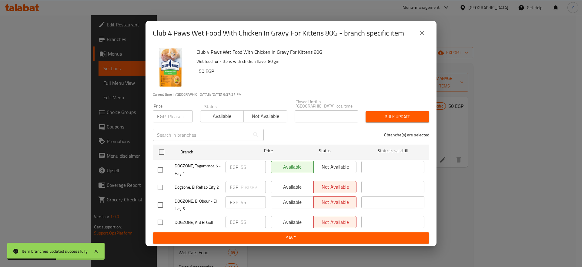
click at [175, 116] on input "number" at bounding box center [180, 116] width 25 height 12
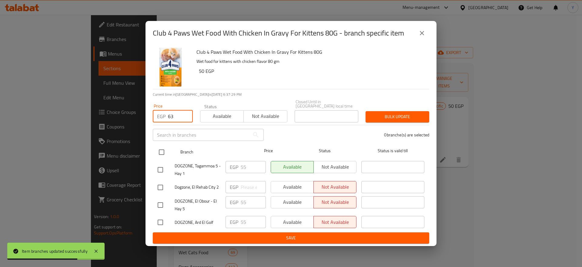
type input "63"
click at [160, 149] on input "checkbox" at bounding box center [161, 152] width 13 height 13
checkbox input "true"
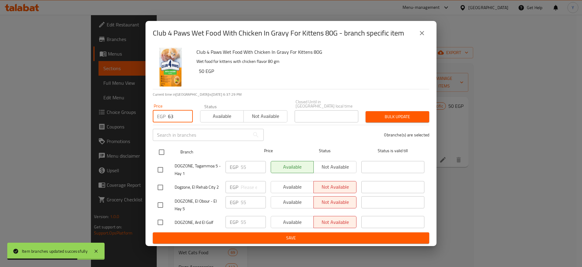
checkbox input "true"
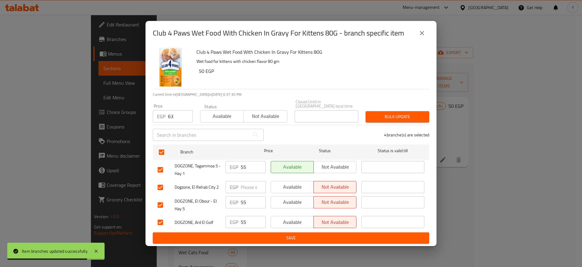
click at [373, 113] on span "Bulk update" at bounding box center [398, 117] width 54 height 8
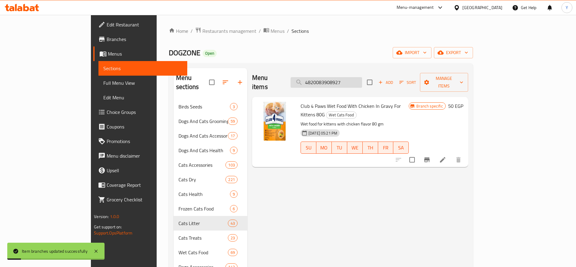
click at [352, 79] on input "4820083908927" at bounding box center [327, 82] width 72 height 11
paste input "4820215364645"
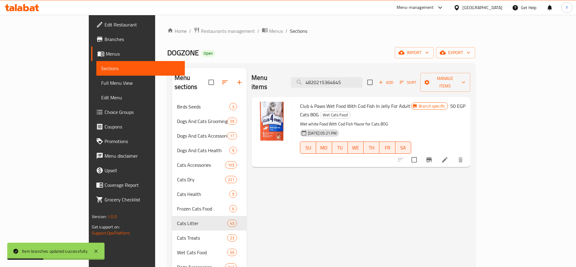
type input "4820215364645"
click at [433, 156] on icon "Branch-specific-item" at bounding box center [429, 159] width 7 height 7
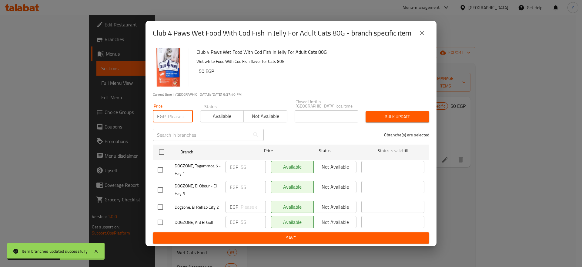
click at [170, 118] on input "number" at bounding box center [180, 116] width 25 height 12
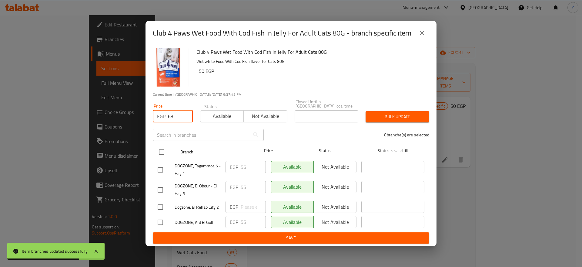
type input "63"
click at [162, 146] on input "checkbox" at bounding box center [161, 152] width 13 height 13
checkbox input "true"
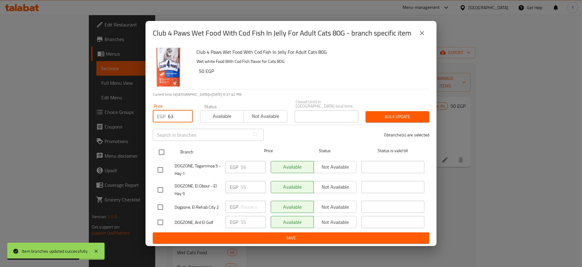
checkbox input "true"
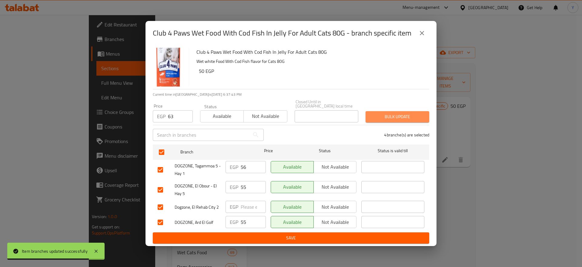
click at [386, 114] on span "Bulk update" at bounding box center [398, 117] width 54 height 8
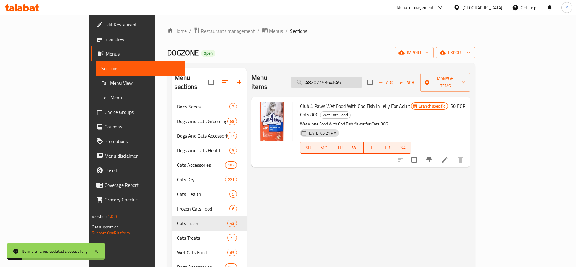
click at [355, 77] on input "4820215364645" at bounding box center [327, 82] width 72 height 11
paste input "416"
type input "4820215364416"
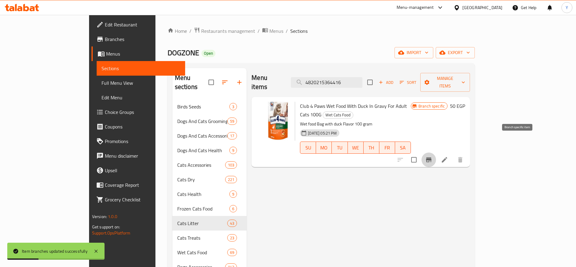
click at [432, 157] on icon "Branch-specific-item" at bounding box center [428, 159] width 5 height 5
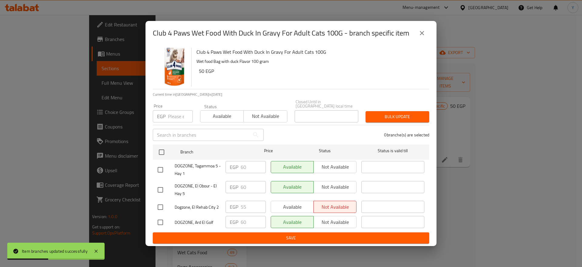
click at [175, 113] on input "number" at bounding box center [180, 116] width 25 height 12
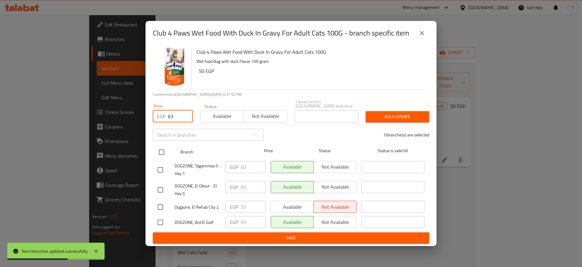
type input "63"
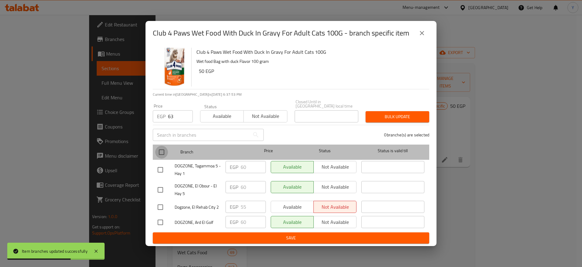
click at [166, 152] on input "checkbox" at bounding box center [161, 152] width 13 height 13
checkbox input "true"
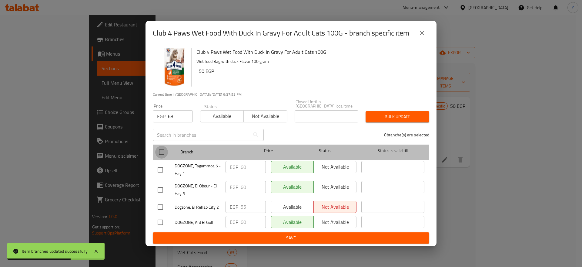
checkbox input "true"
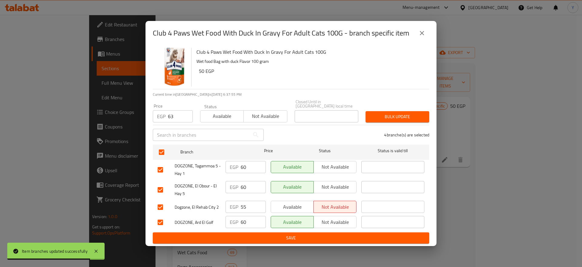
click at [379, 114] on span "Bulk update" at bounding box center [398, 117] width 54 height 8
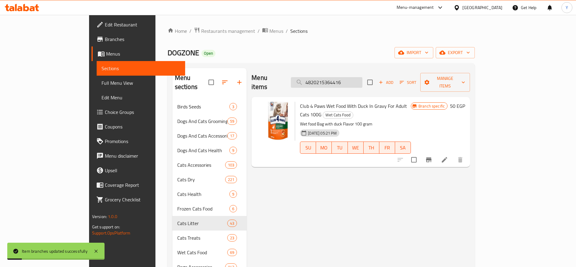
click at [355, 77] on input "4820215364416" at bounding box center [327, 82] width 72 height 11
paste input "270"
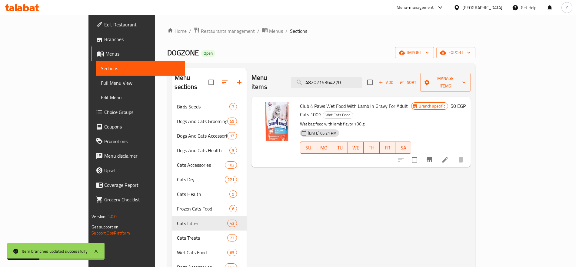
type input "4820215364270"
click at [433, 156] on icon "Branch-specific-item" at bounding box center [429, 159] width 7 height 7
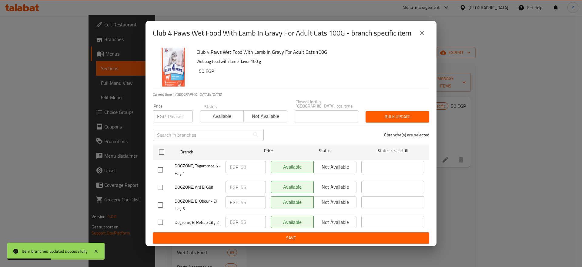
click at [170, 121] on div "Price EGP Price" at bounding box center [172, 113] width 47 height 26
click at [170, 116] on input "number" at bounding box center [180, 116] width 25 height 12
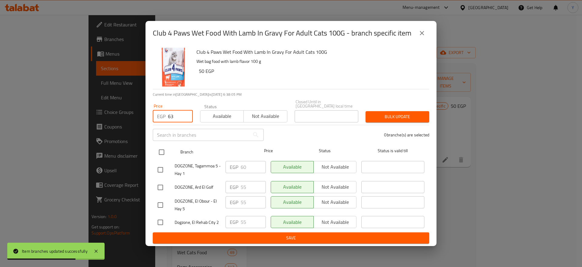
type input "63"
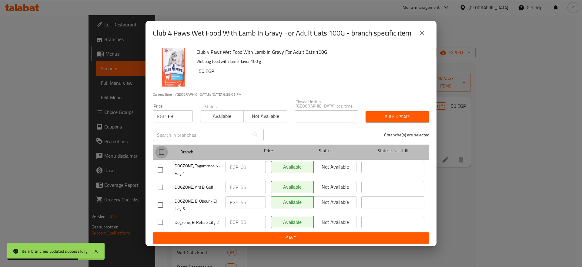
click at [160, 146] on input "checkbox" at bounding box center [161, 152] width 13 height 13
checkbox input "true"
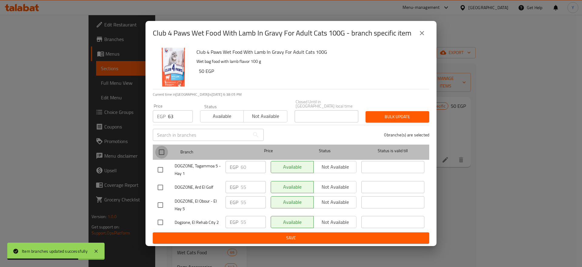
checkbox input "true"
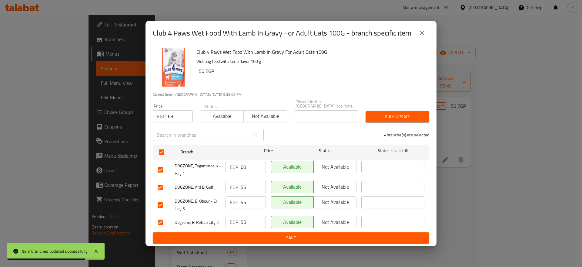
click at [382, 113] on span "Bulk update" at bounding box center [398, 117] width 54 height 8
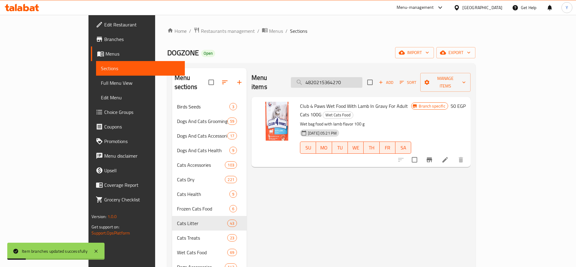
click at [363, 82] on input "4820215364270" at bounding box center [327, 82] width 72 height 11
paste input "083908958"
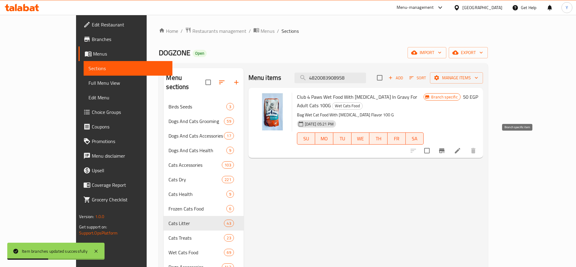
type input "4820083908958"
click at [446, 147] on icon "Branch-specific-item" at bounding box center [441, 150] width 7 height 7
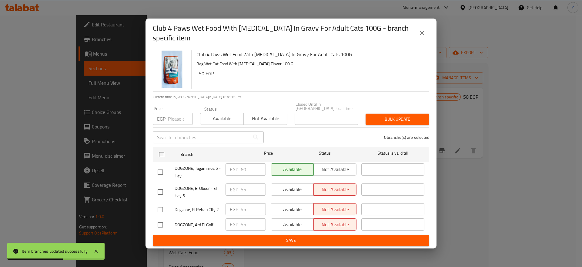
click at [176, 118] on input "number" at bounding box center [180, 118] width 25 height 12
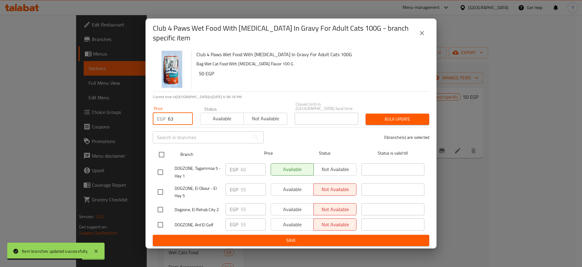
type input "63"
click at [161, 153] on input "checkbox" at bounding box center [161, 154] width 13 height 13
checkbox input "true"
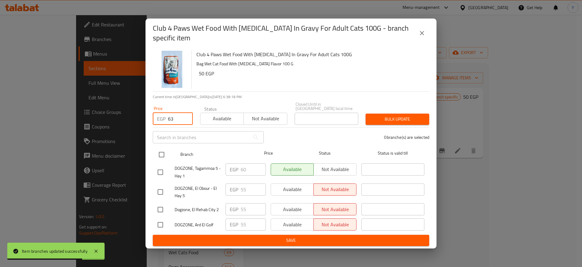
checkbox input "true"
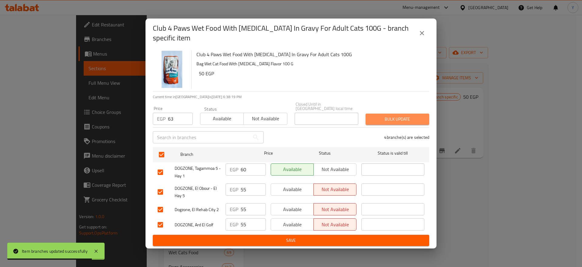
click at [379, 115] on span "Bulk update" at bounding box center [398, 119] width 54 height 8
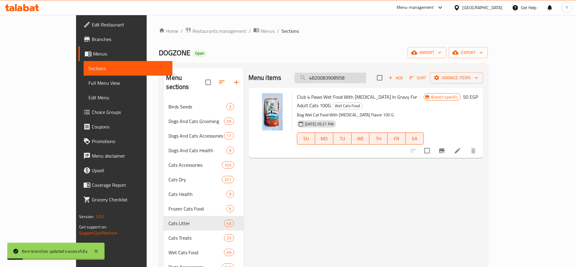
click at [354, 77] on input "4820083908958" at bounding box center [331, 77] width 72 height 11
paste input "03"
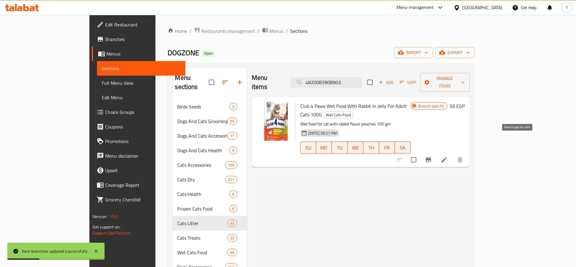
type input "4820083908903"
click at [432, 156] on icon "Branch-specific-item" at bounding box center [428, 159] width 7 height 7
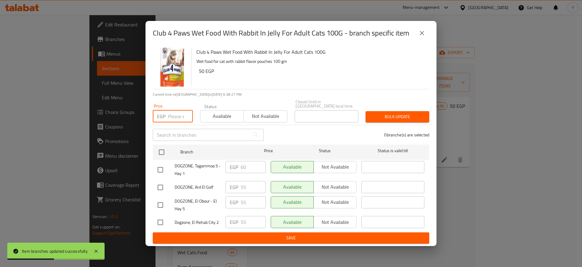
click at [170, 115] on input "number" at bounding box center [180, 116] width 25 height 12
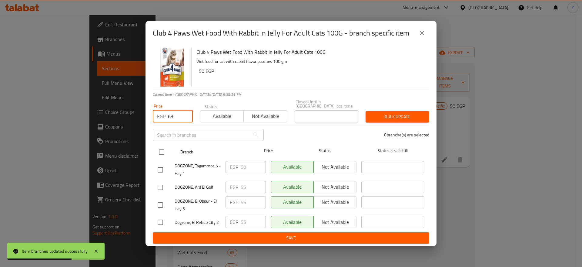
type input "63"
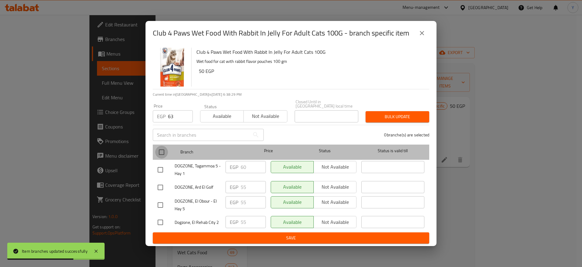
click at [162, 152] on input "checkbox" at bounding box center [161, 152] width 13 height 13
checkbox input "true"
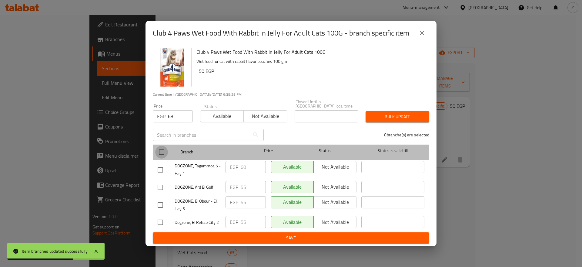
checkbox input "true"
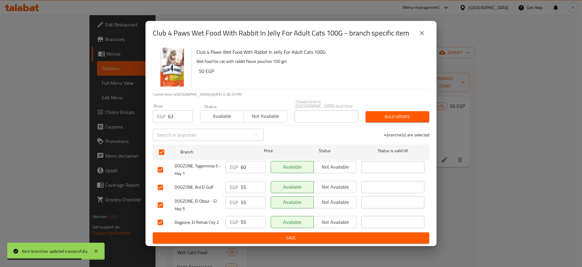
click at [385, 117] on span "Bulk update" at bounding box center [398, 117] width 54 height 8
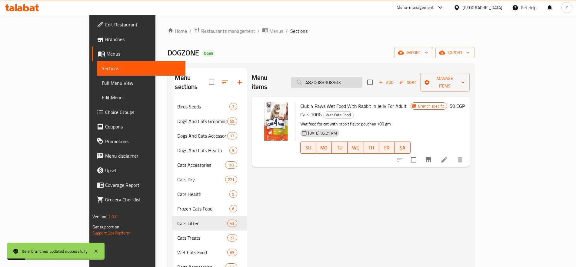
click at [363, 78] on input "4820083908903" at bounding box center [327, 82] width 72 height 11
paste input "87"
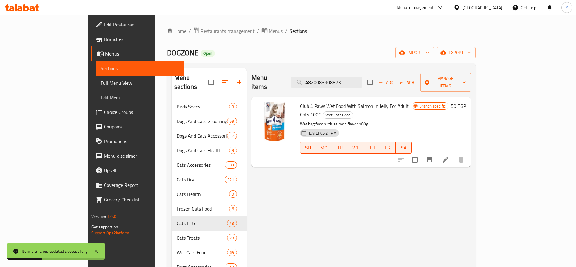
type input "4820083908873"
click at [437, 152] on button "Branch-specific-item" at bounding box center [430, 159] width 15 height 15
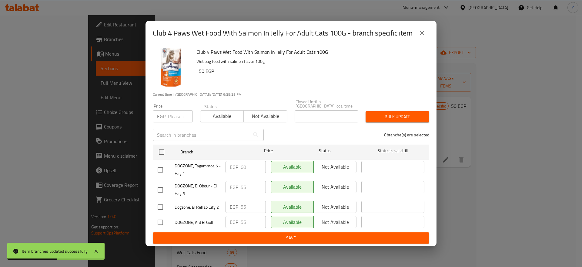
click at [166, 113] on p "EGP" at bounding box center [161, 115] width 8 height 7
click at [170, 111] on input "number" at bounding box center [180, 116] width 25 height 12
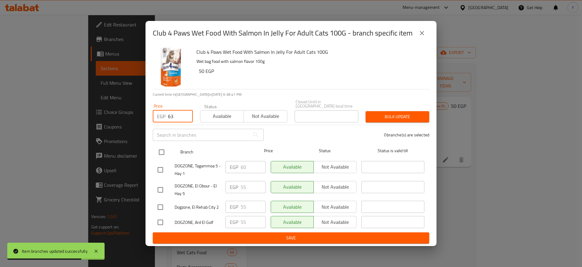
type input "63"
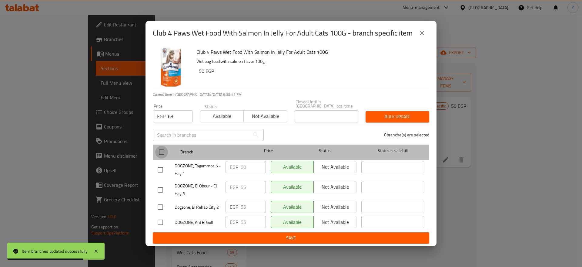
click at [161, 147] on input "checkbox" at bounding box center [161, 152] width 13 height 13
checkbox input "true"
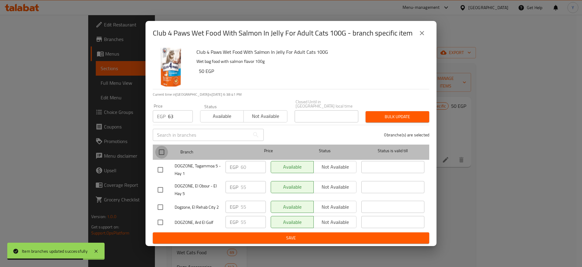
checkbox input "true"
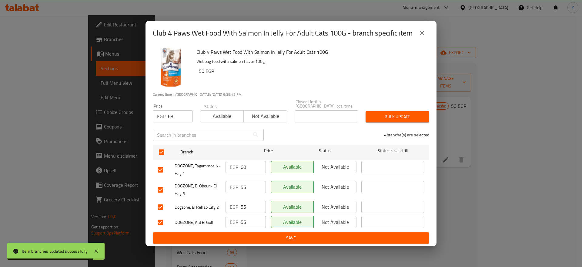
click at [385, 113] on span "Bulk update" at bounding box center [398, 117] width 54 height 8
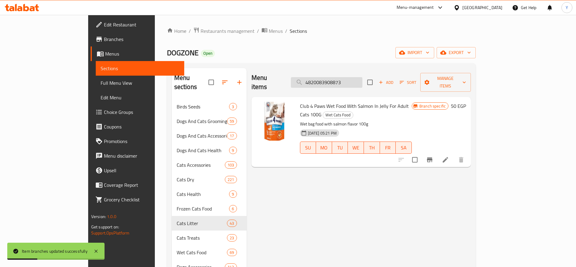
click at [362, 80] on input "4820083908873" at bounding box center [327, 82] width 72 height 11
paste input "215364256"
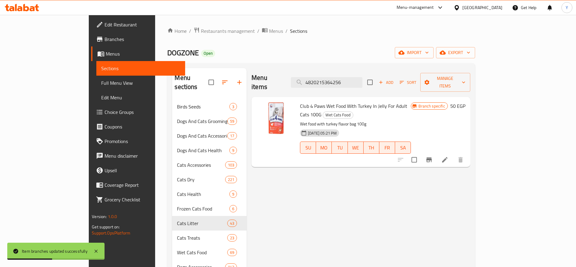
type input "4820215364256"
click at [433, 156] on icon "Branch-specific-item" at bounding box center [429, 159] width 7 height 7
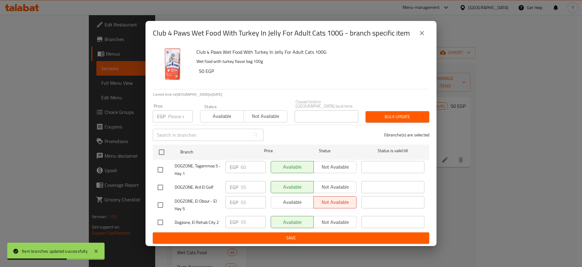
click at [178, 115] on input "number" at bounding box center [180, 116] width 25 height 12
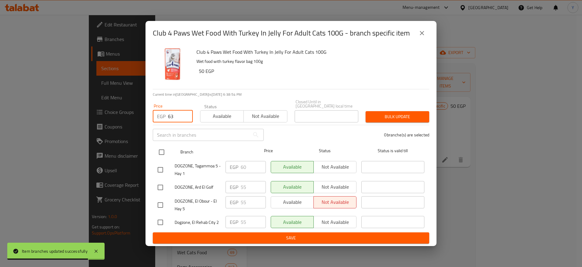
type input "63"
click at [163, 148] on input "checkbox" at bounding box center [161, 152] width 13 height 13
checkbox input "true"
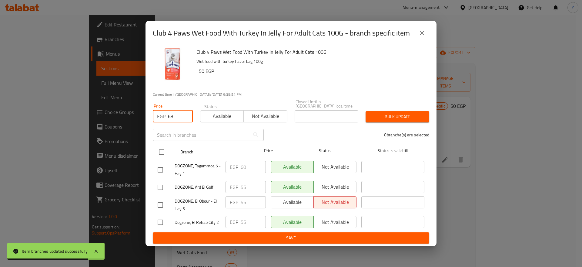
checkbox input "true"
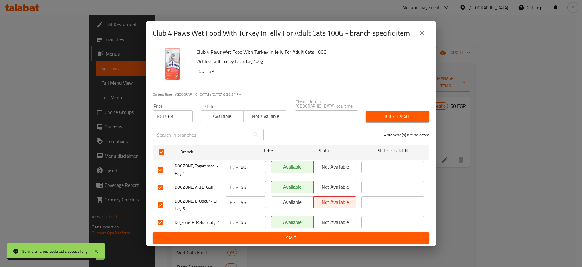
click at [380, 117] on span "Bulk update" at bounding box center [398, 117] width 54 height 8
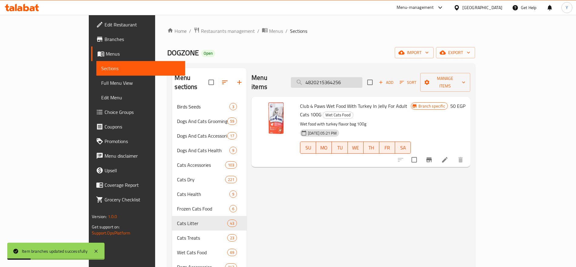
click at [363, 77] on input "4820215364256" at bounding box center [327, 82] width 72 height 11
paste input "63"
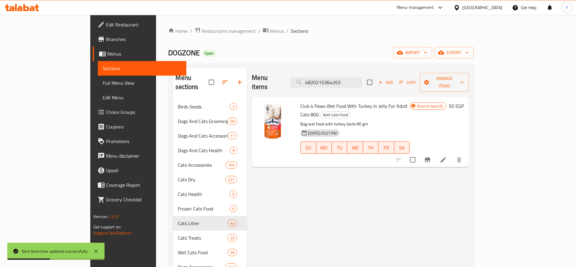
type input "4820215364263"
click at [431, 157] on icon "Branch-specific-item" at bounding box center [427, 159] width 5 height 5
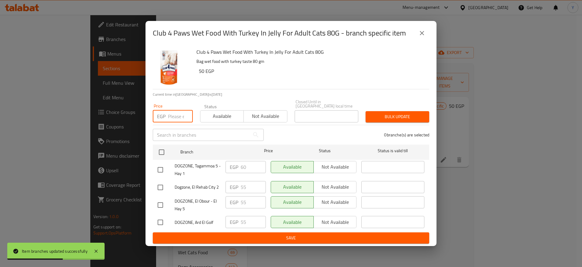
click at [173, 116] on input "number" at bounding box center [180, 116] width 25 height 12
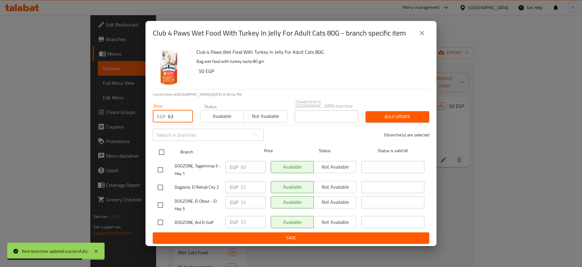
type input "63"
click at [162, 149] on input "checkbox" at bounding box center [161, 152] width 13 height 13
checkbox input "true"
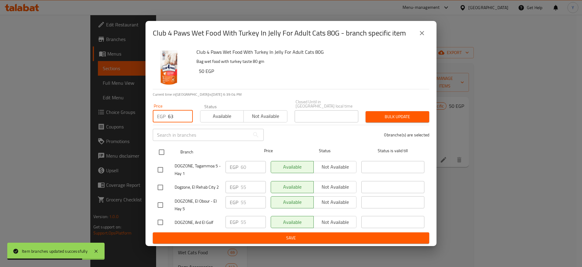
checkbox input "true"
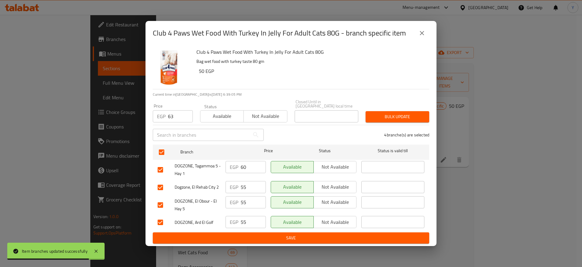
click at [375, 117] on span "Bulk update" at bounding box center [398, 117] width 54 height 8
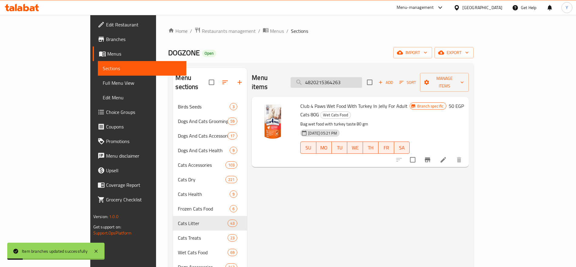
click at [352, 79] on input "4820215364263" at bounding box center [327, 82] width 72 height 11
paste input "083908965"
type input "4820083908965"
click at [431, 157] on icon "Branch-specific-item" at bounding box center [427, 159] width 5 height 5
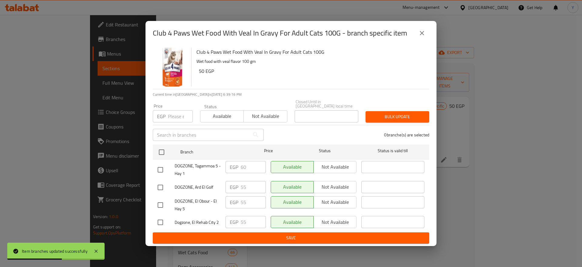
click at [165, 114] on p "EGP" at bounding box center [161, 115] width 8 height 7
click at [175, 115] on input "number" at bounding box center [180, 116] width 25 height 12
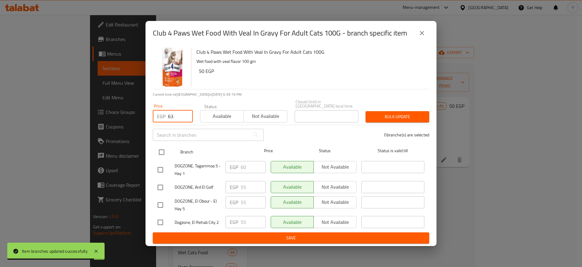
type input "63"
click at [161, 147] on input "checkbox" at bounding box center [161, 152] width 13 height 13
checkbox input "true"
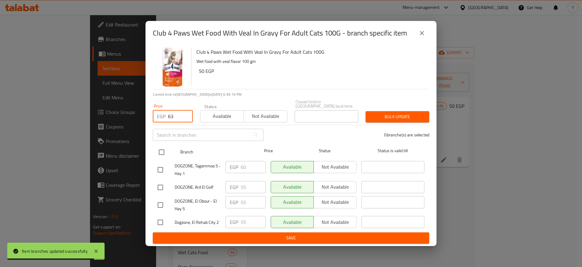
checkbox input "true"
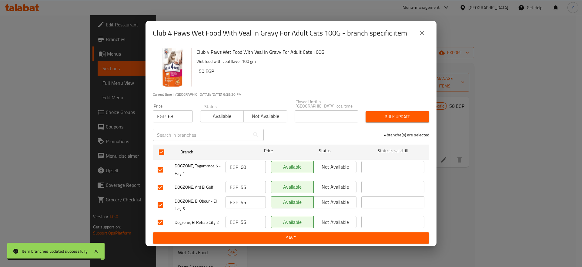
click at [398, 114] on span "Bulk update" at bounding box center [398, 117] width 54 height 8
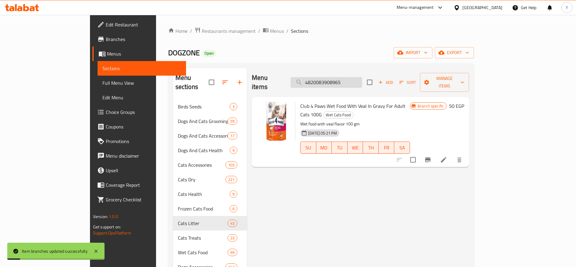
click at [362, 77] on input "4820083908965" at bounding box center [327, 82] width 72 height 11
paste input "848000038295"
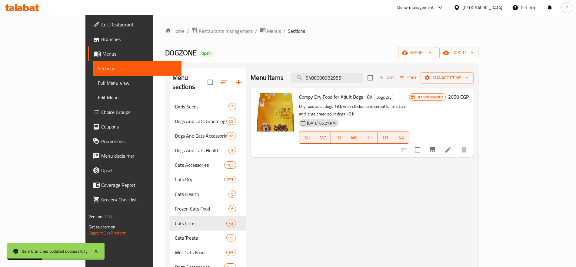
type input "8480000382955"
click at [436, 146] on icon "Branch-specific-item" at bounding box center [432, 149] width 7 height 7
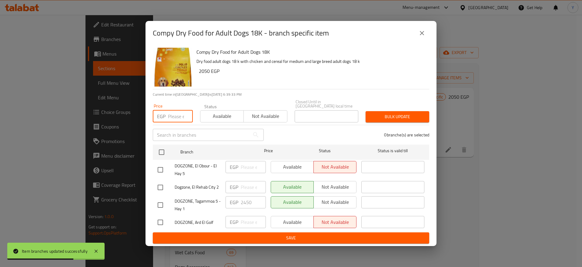
click at [178, 115] on input "number" at bounding box center [180, 116] width 25 height 12
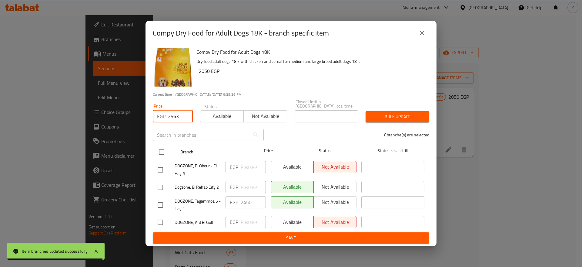
type input "2563"
click at [166, 151] on input "checkbox" at bounding box center [161, 152] width 13 height 13
checkbox input "true"
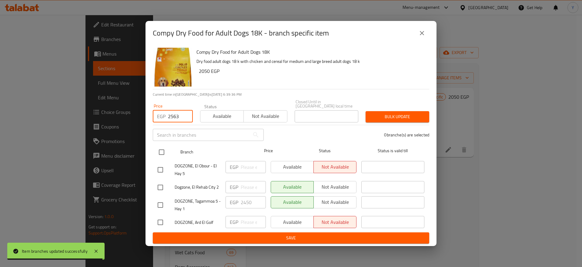
checkbox input "true"
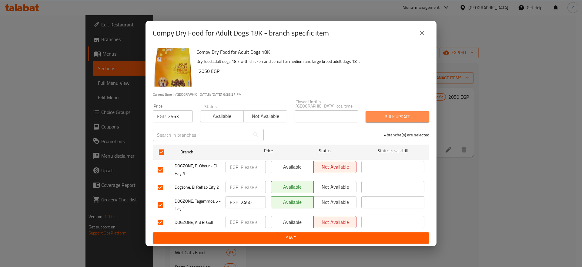
click at [419, 117] on span "Bulk update" at bounding box center [398, 117] width 54 height 8
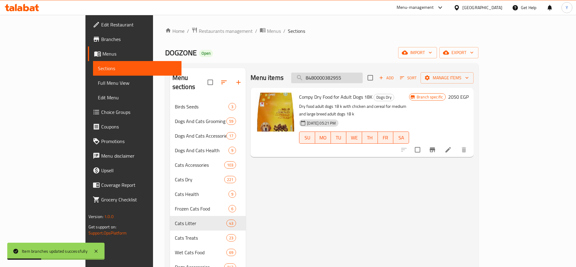
click at [363, 79] on input "8480000382955" at bounding box center [327, 77] width 72 height 11
paste input "3006"
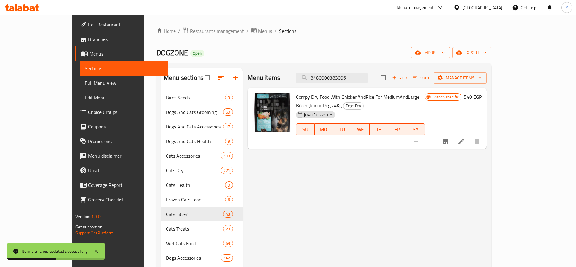
type input "8480000383006"
click at [448, 139] on icon "Branch-specific-item" at bounding box center [445, 141] width 5 height 5
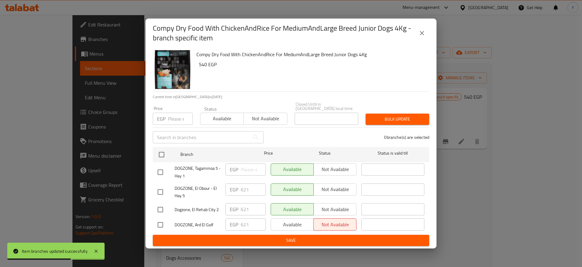
click at [167, 115] on div "EGP Price" at bounding box center [173, 118] width 40 height 12
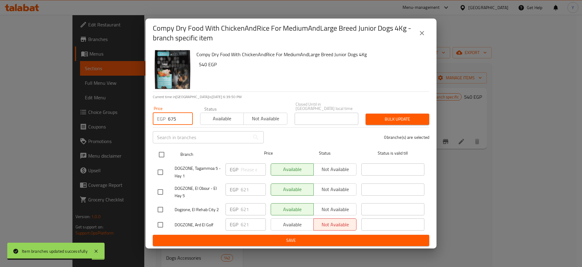
type input "675"
click at [167, 152] on input "checkbox" at bounding box center [161, 154] width 13 height 13
checkbox input "true"
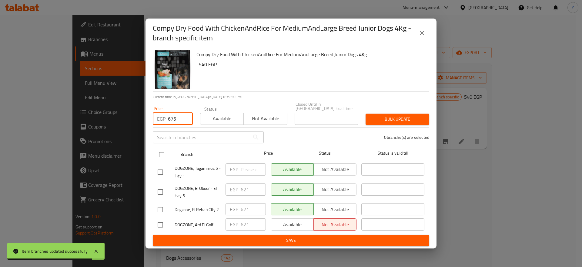
checkbox input "true"
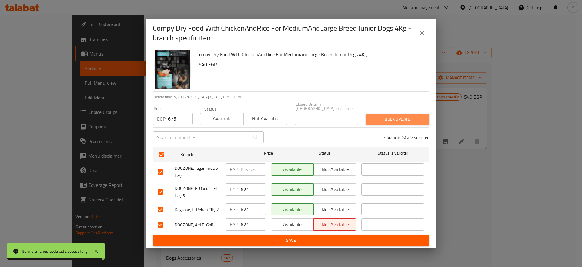
click at [402, 116] on span "Bulk update" at bounding box center [398, 119] width 54 height 8
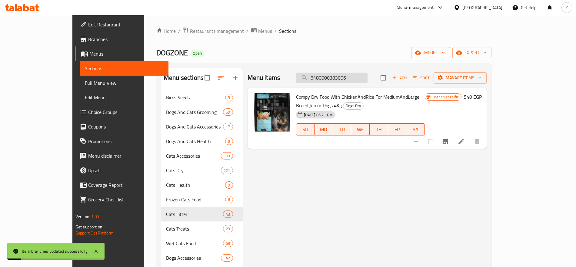
click at [366, 78] on input "8480000383006" at bounding box center [332, 77] width 72 height 11
paste input "99"
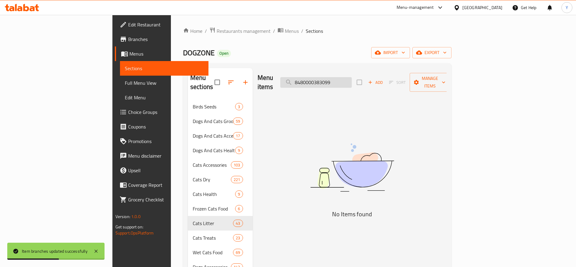
click at [352, 77] on input "8480000383099" at bounding box center [316, 82] width 72 height 11
paste input "Compy Dry Food with Lamb Beef & Vegetables for Small Breed Adult Dogs 3kg"
type input "Compy Dry Food with Lamb Beef & Vegetables for Small Breed Adult Dogs"
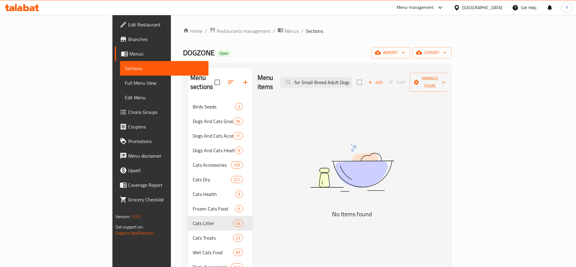
scroll to position [0, 0]
click at [352, 82] on input "Compy Dry Food with Lamb Beef & Vegetables for Small Breed Adult Dogs" at bounding box center [316, 82] width 72 height 11
paste input "8480000383006"
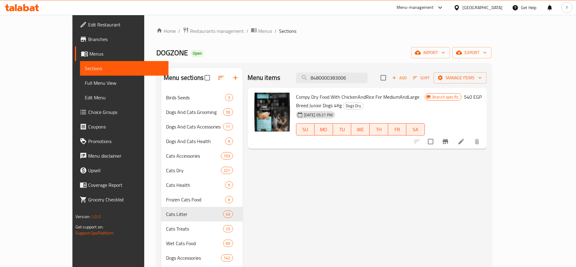
type input "8480000383006"
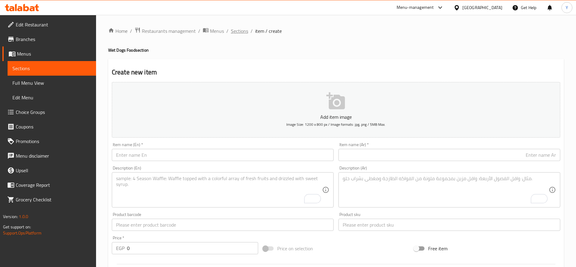
click at [239, 29] on span "Sections" at bounding box center [239, 30] width 17 height 7
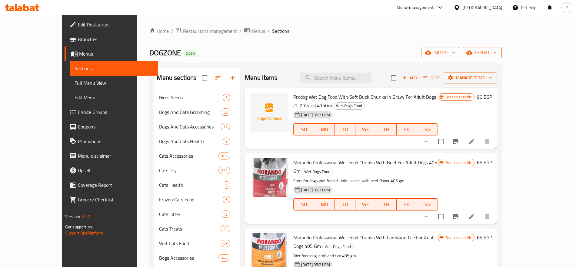
click at [499, 52] on icon "button" at bounding box center [495, 52] width 6 height 6
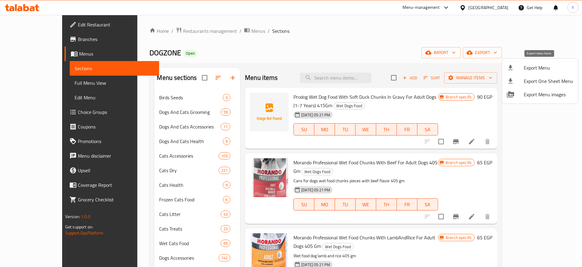
click at [543, 69] on span "Export Menu" at bounding box center [548, 67] width 49 height 7
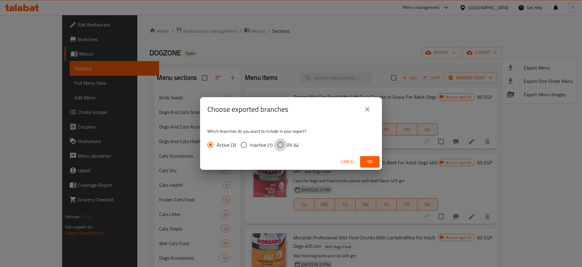
click at [282, 143] on input "All (4)" at bounding box center [280, 144] width 13 height 13
radio input "true"
click at [378, 160] on button "Ok" at bounding box center [369, 161] width 19 height 11
